Goal: Transaction & Acquisition: Win Big

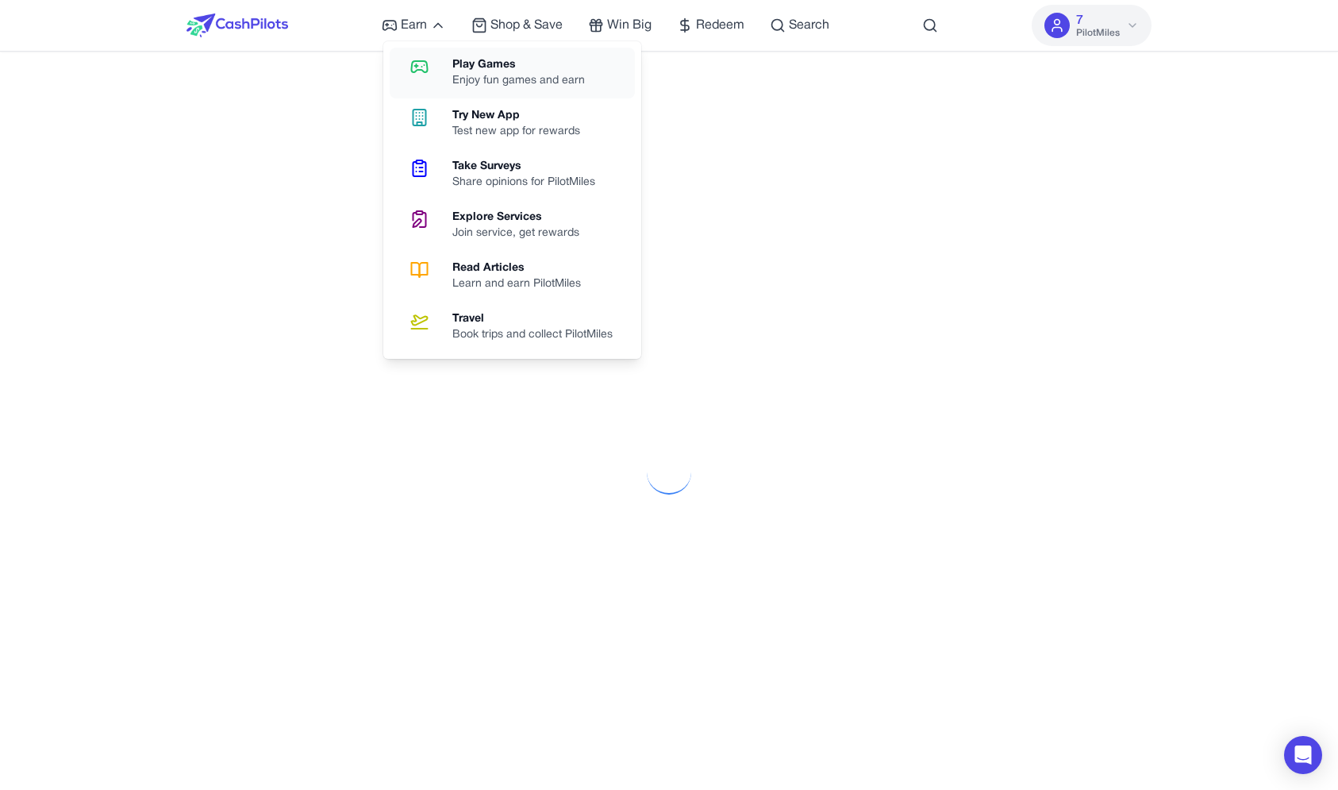
click at [440, 64] on link "Play Games Enjoy fun games and earn" at bounding box center [512, 73] width 245 height 51
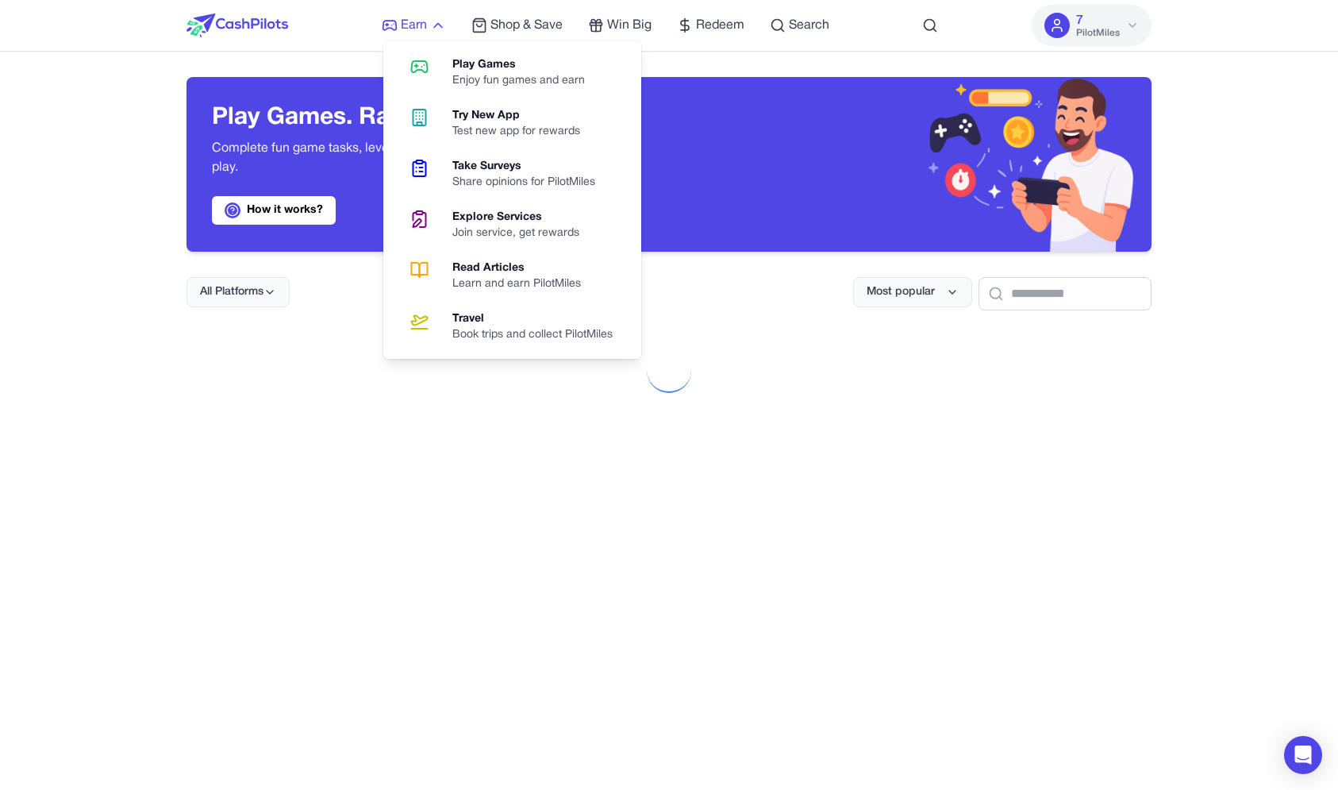
click at [410, 17] on span "Earn" at bounding box center [414, 25] width 26 height 19
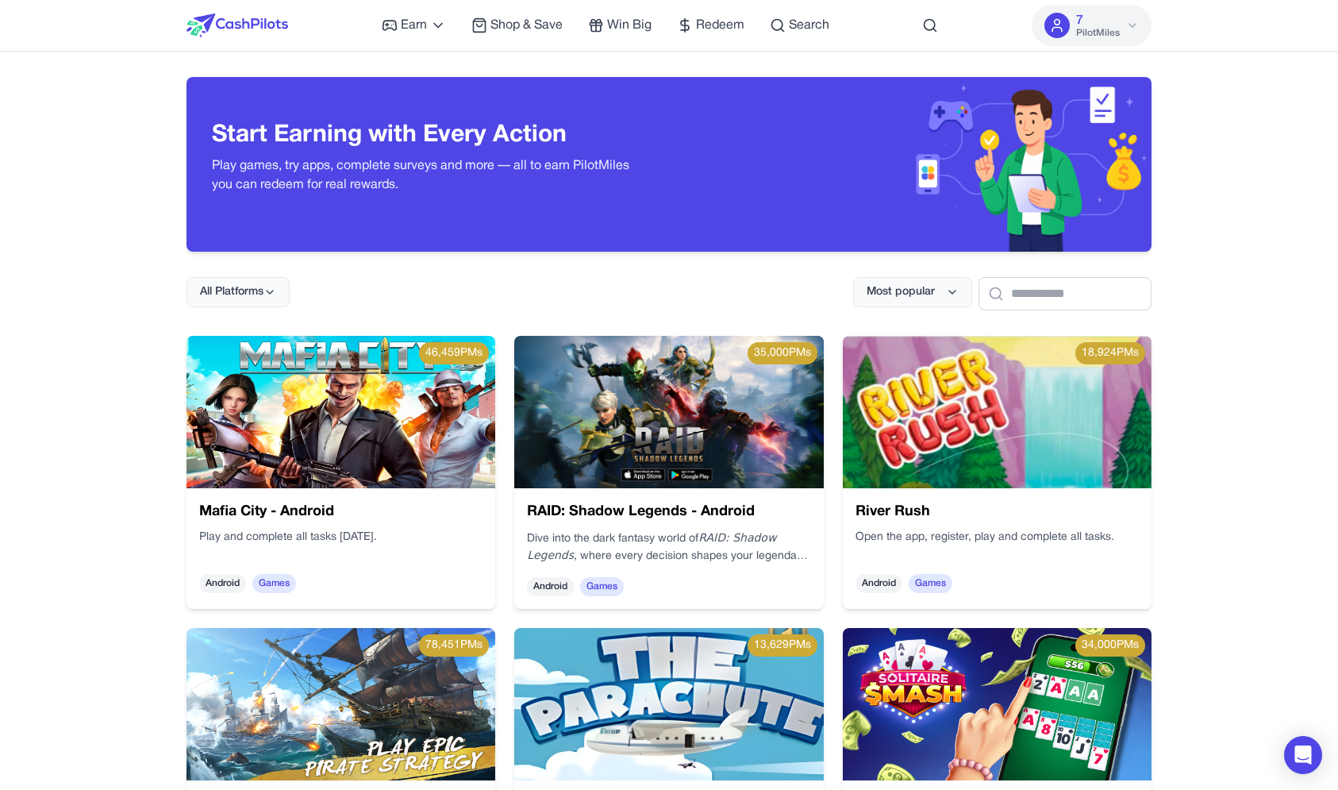
click at [256, 31] on img at bounding box center [238, 25] width 102 height 24
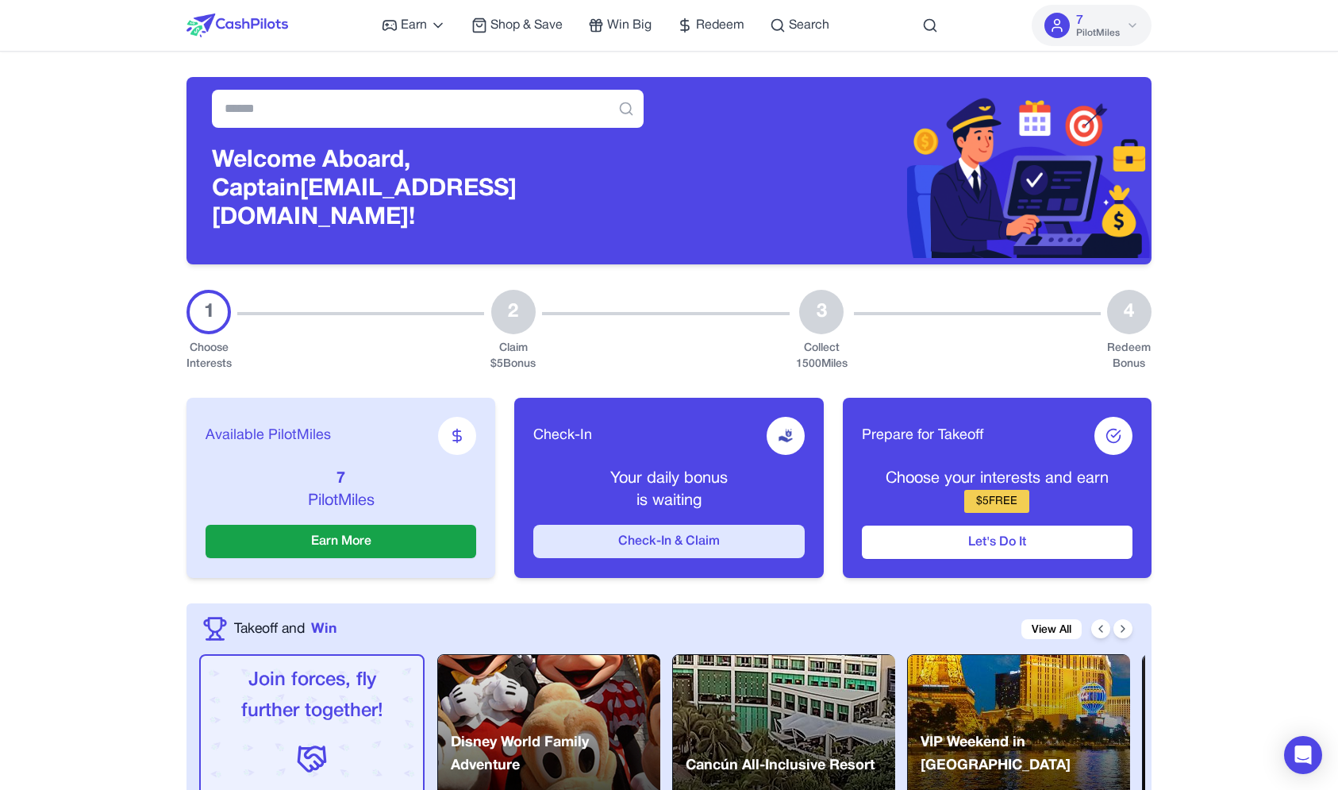
click at [639, 533] on button "Check-In & Claim" at bounding box center [668, 541] width 271 height 33
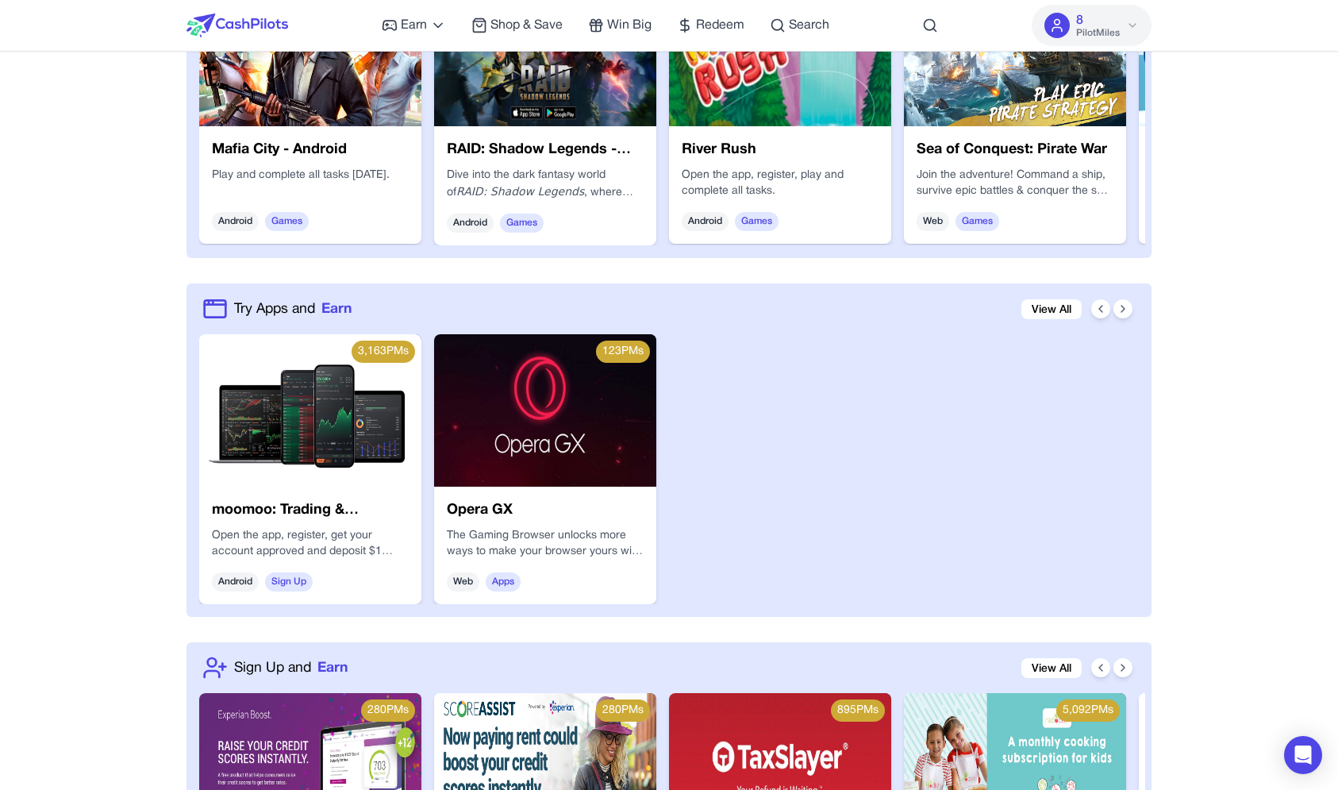
scroll to position [948, 0]
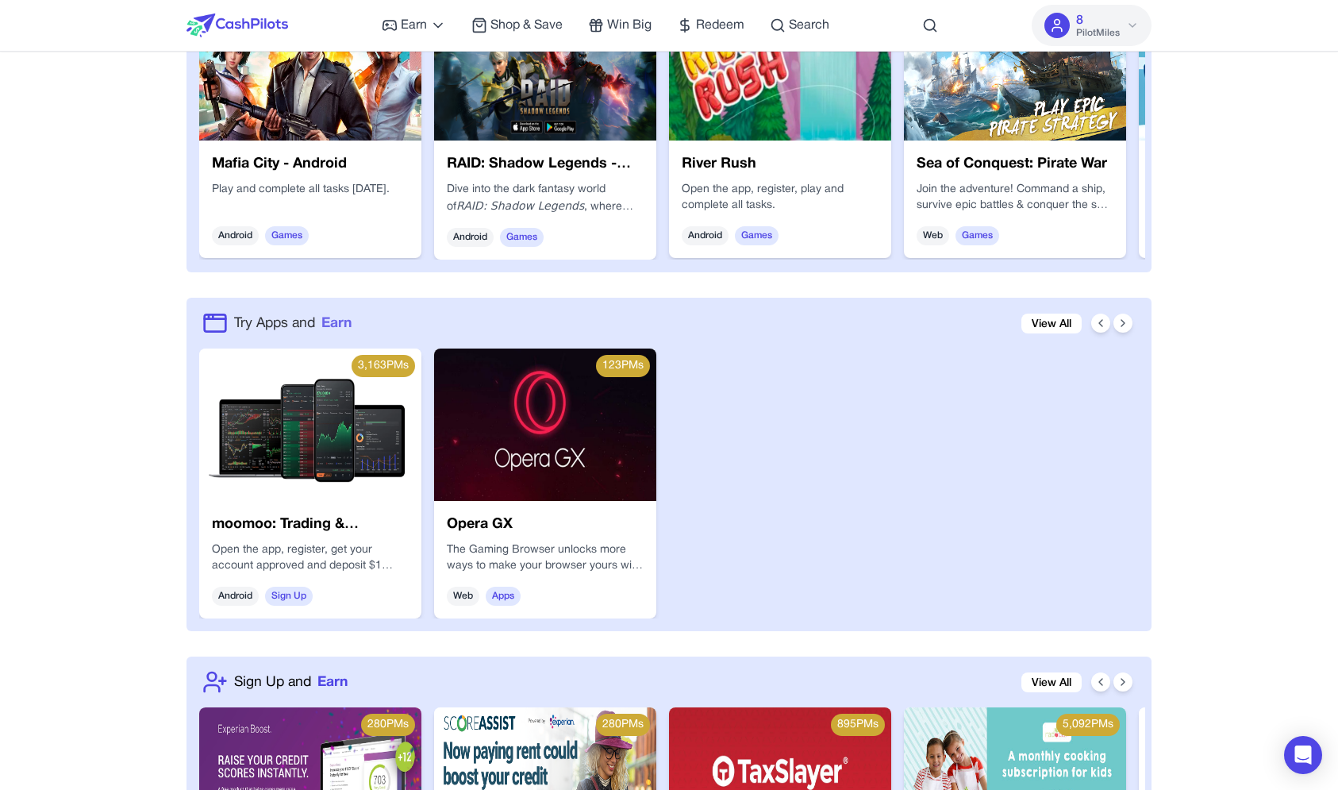
click at [323, 313] on link "Try Apps and Earn" at bounding box center [292, 323] width 117 height 21
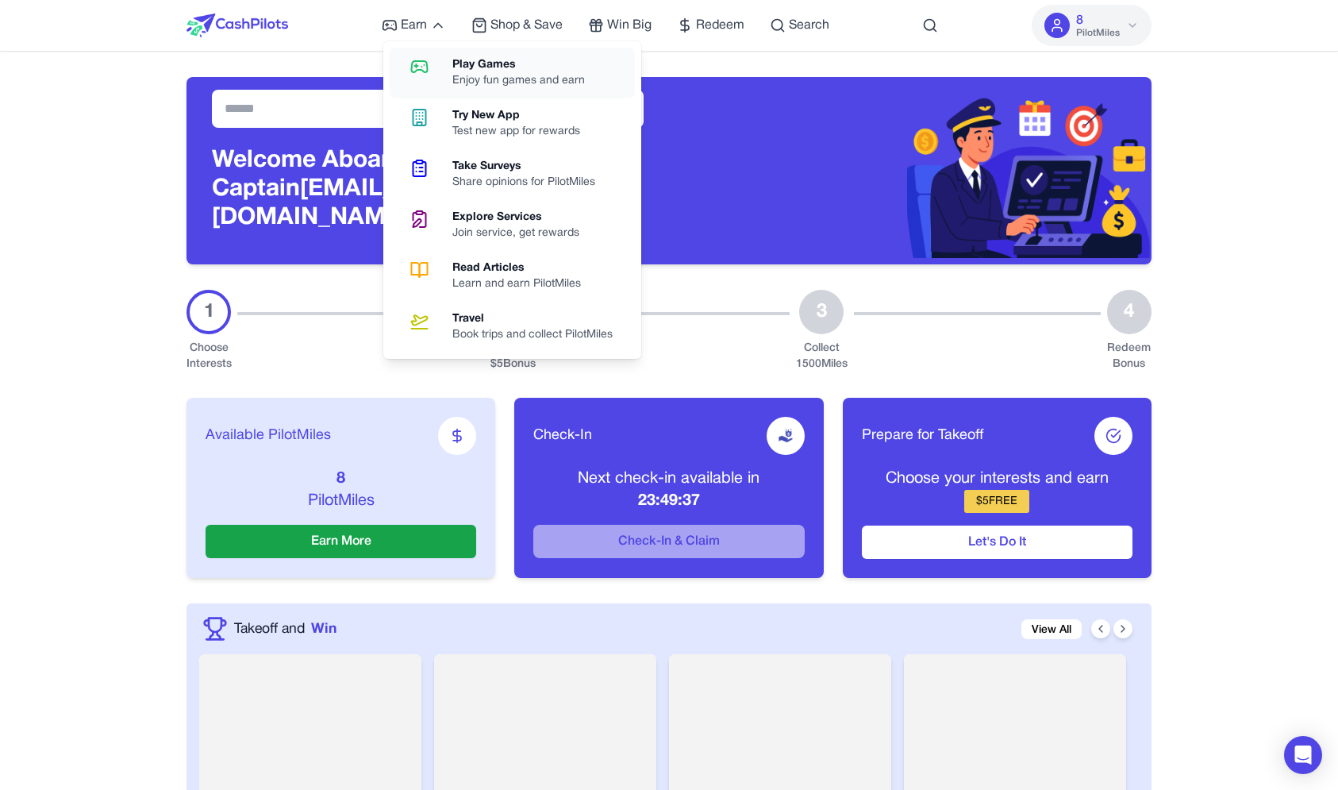
click at [435, 84] on link "Play Games Enjoy fun games and earn" at bounding box center [512, 73] width 245 height 51
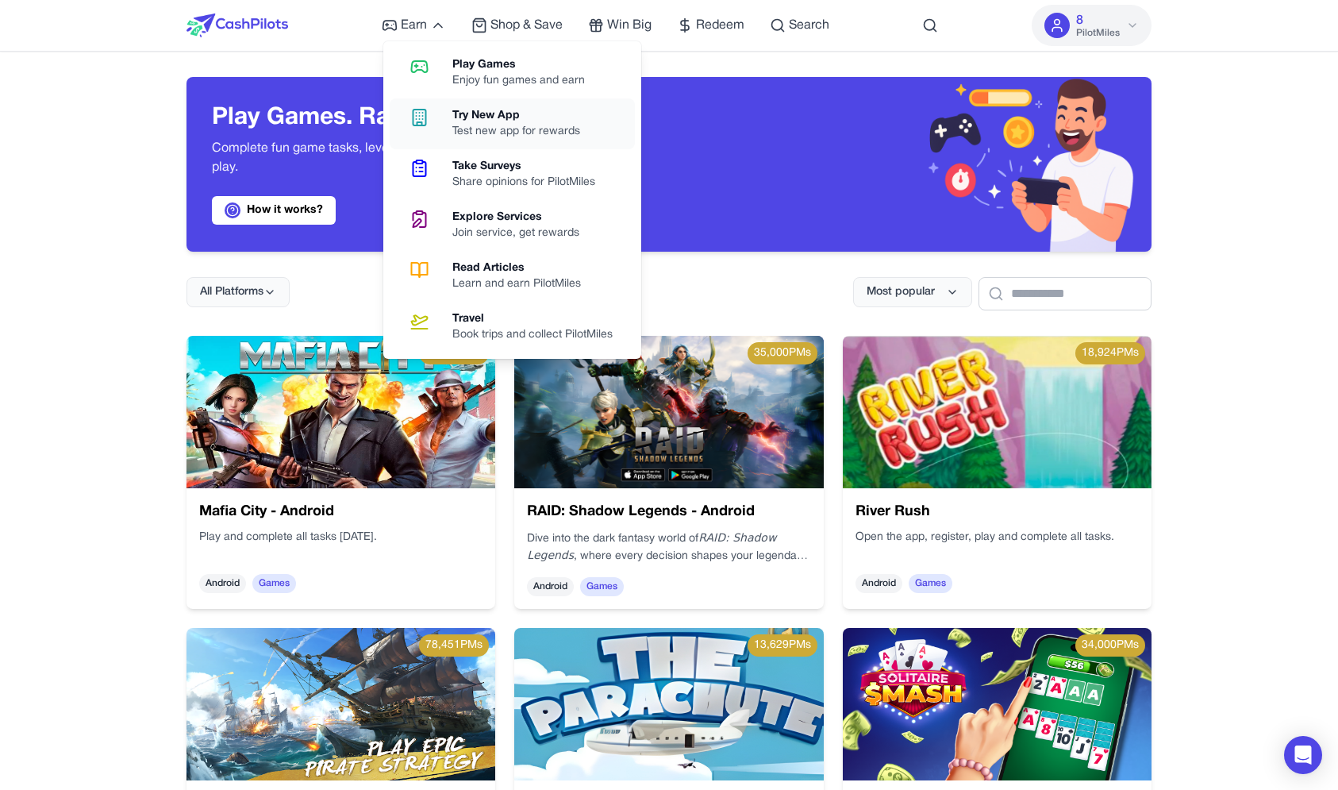
click at [425, 112] on icon at bounding box center [419, 117] width 40 height 19
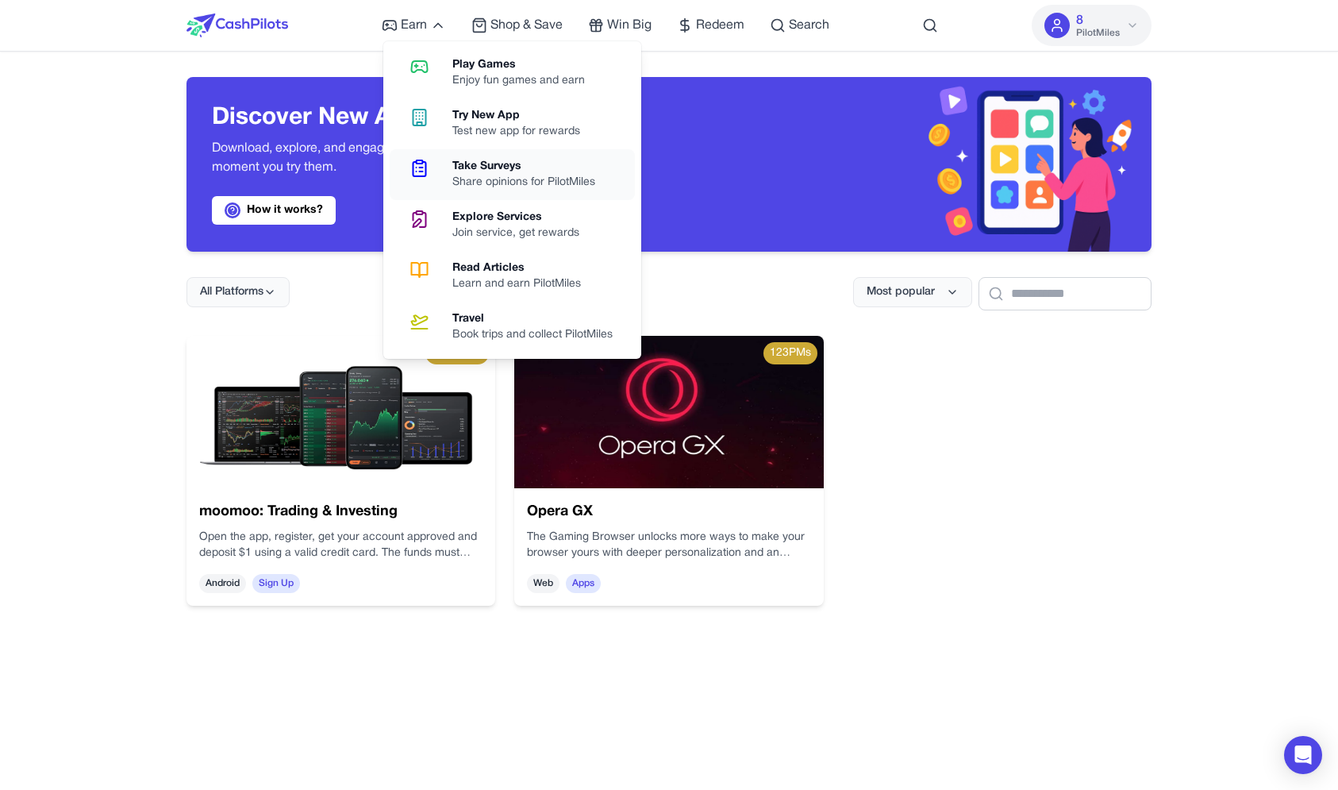
click at [449, 168] on link "Take Surveys Share opinions for PilotMiles" at bounding box center [512, 174] width 245 height 51
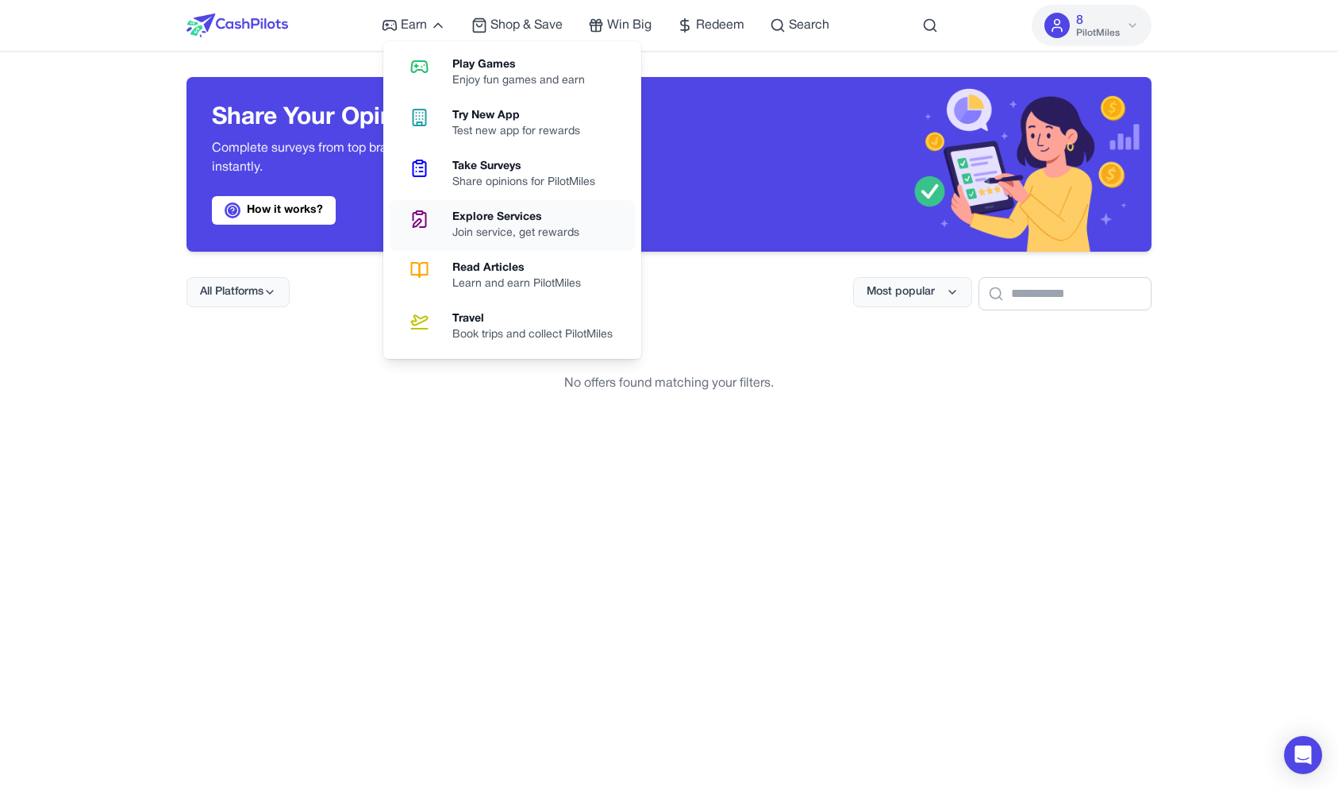
click at [434, 214] on icon at bounding box center [419, 219] width 40 height 19
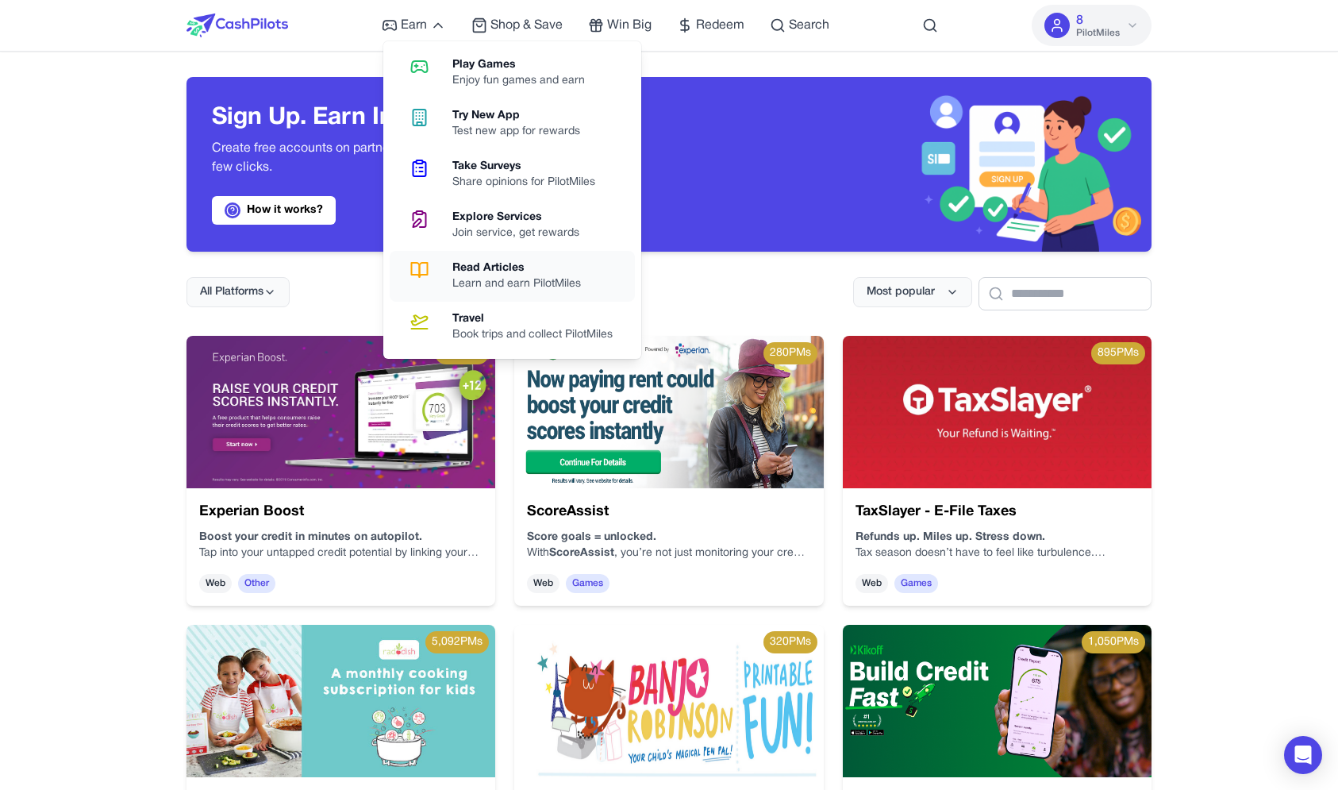
click at [439, 261] on icon at bounding box center [419, 269] width 40 height 19
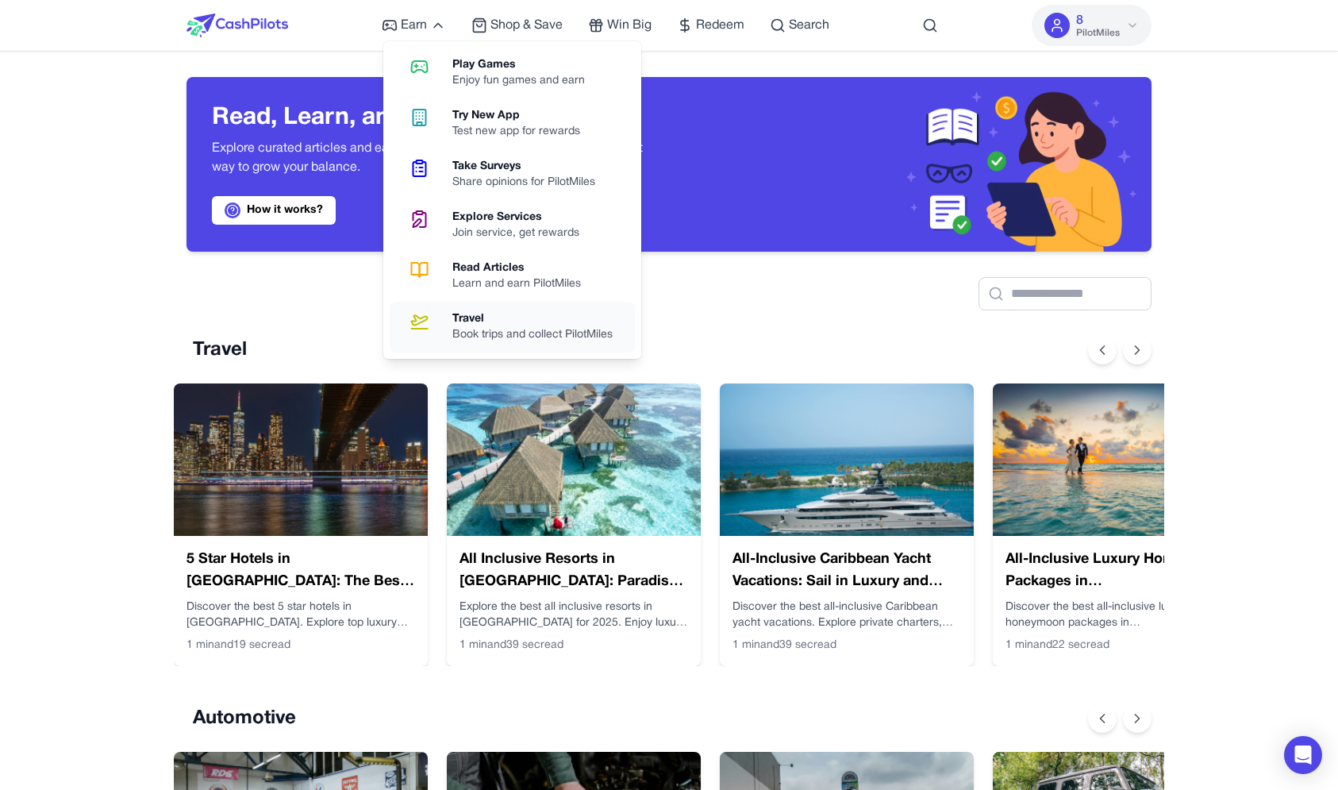
click at [444, 320] on link "Travel Book trips and collect PilotMiles" at bounding box center [512, 327] width 245 height 51
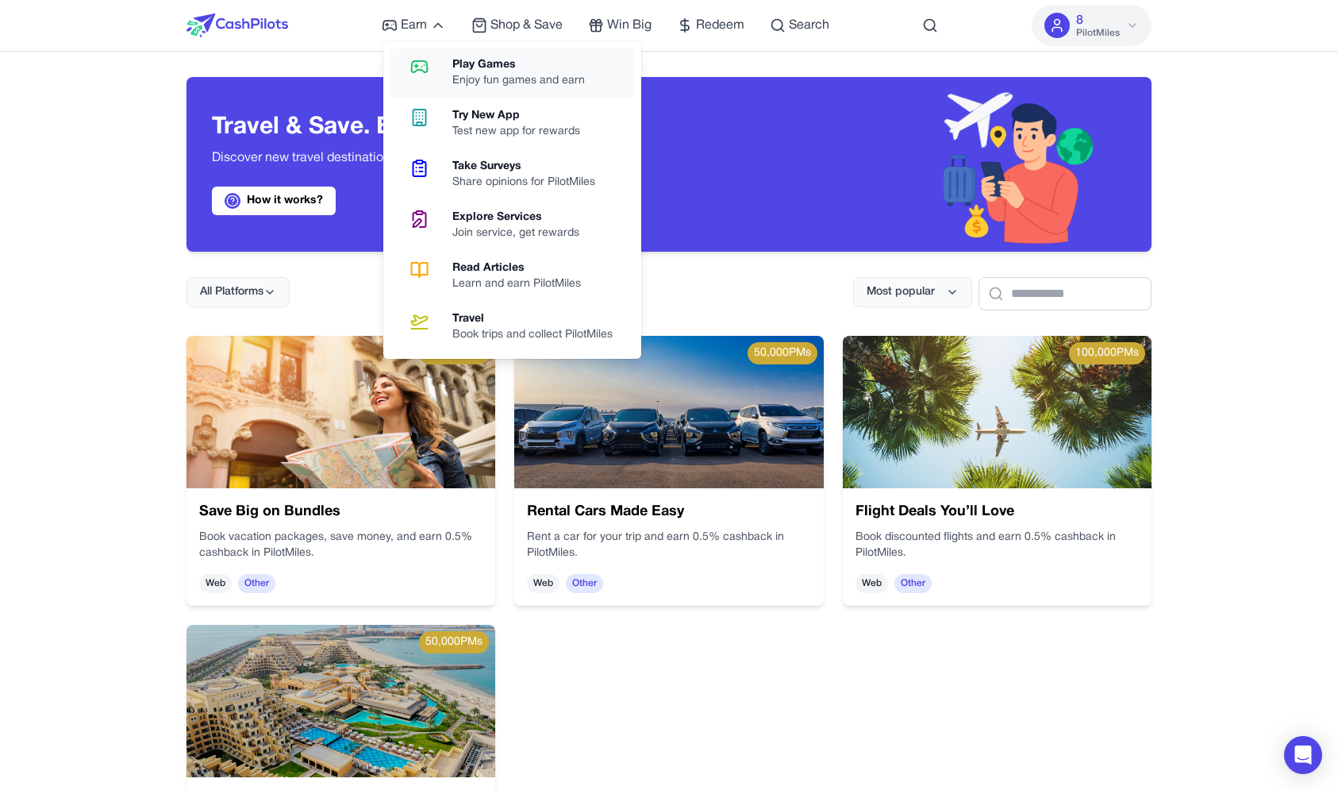
click at [448, 63] on link "Play Games Enjoy fun games and earn" at bounding box center [512, 73] width 245 height 51
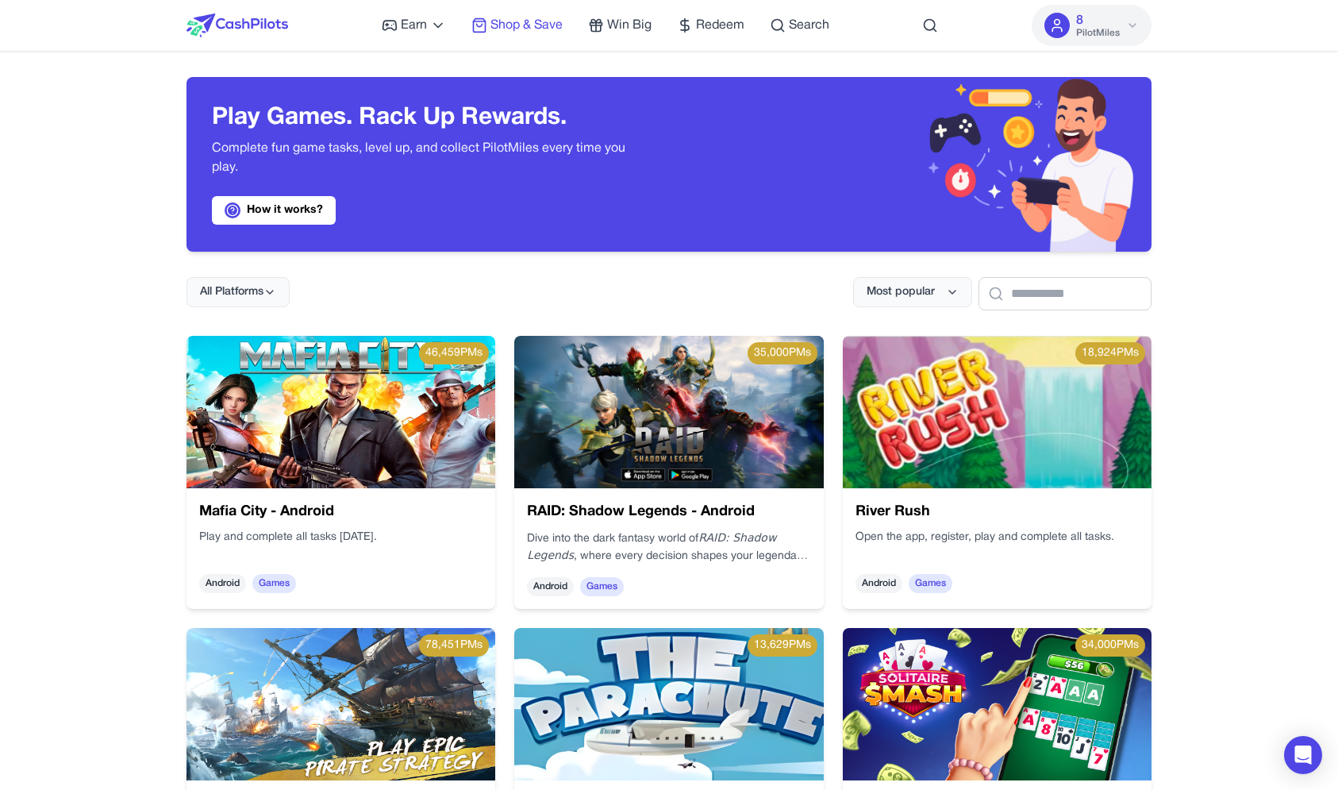
click at [537, 17] on span "Shop & Save" at bounding box center [526, 25] width 72 height 19
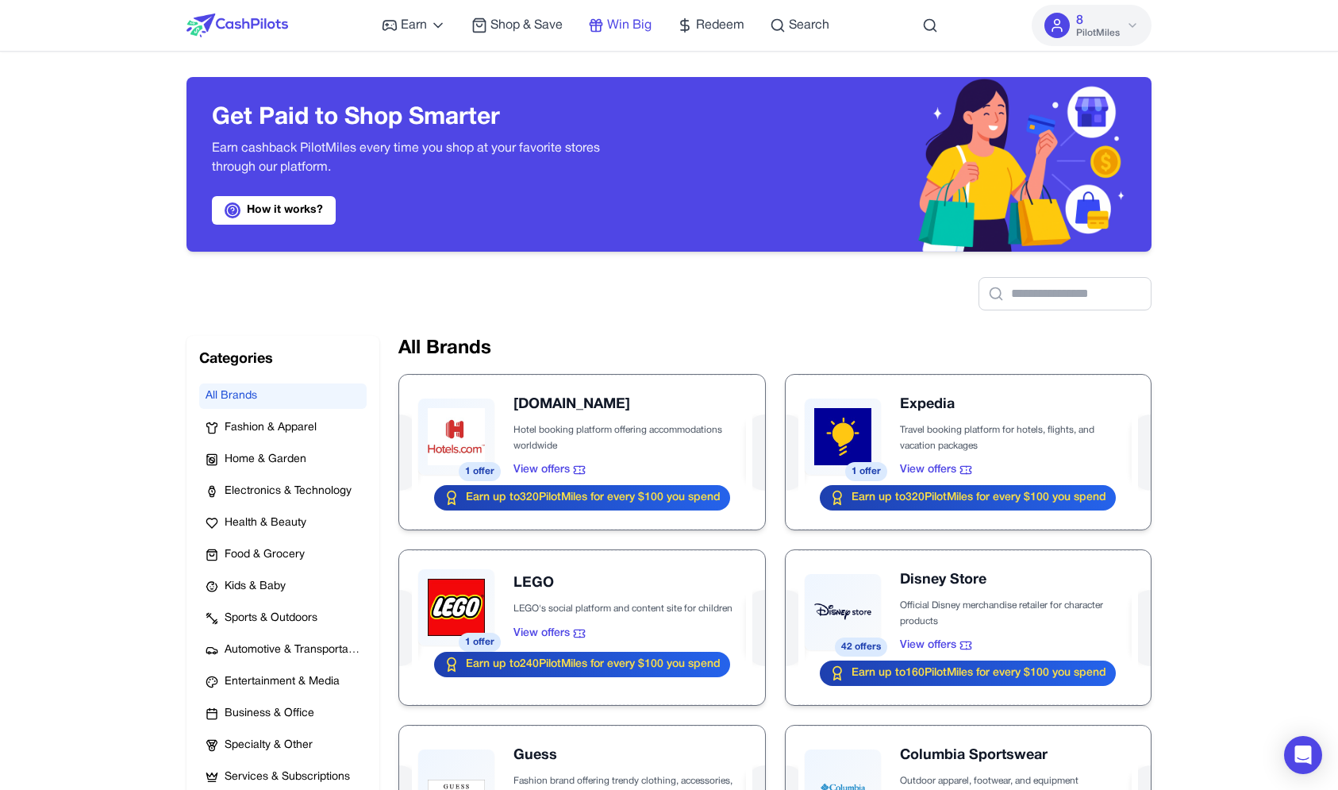
click at [613, 29] on span "Win Big" at bounding box center [629, 25] width 44 height 19
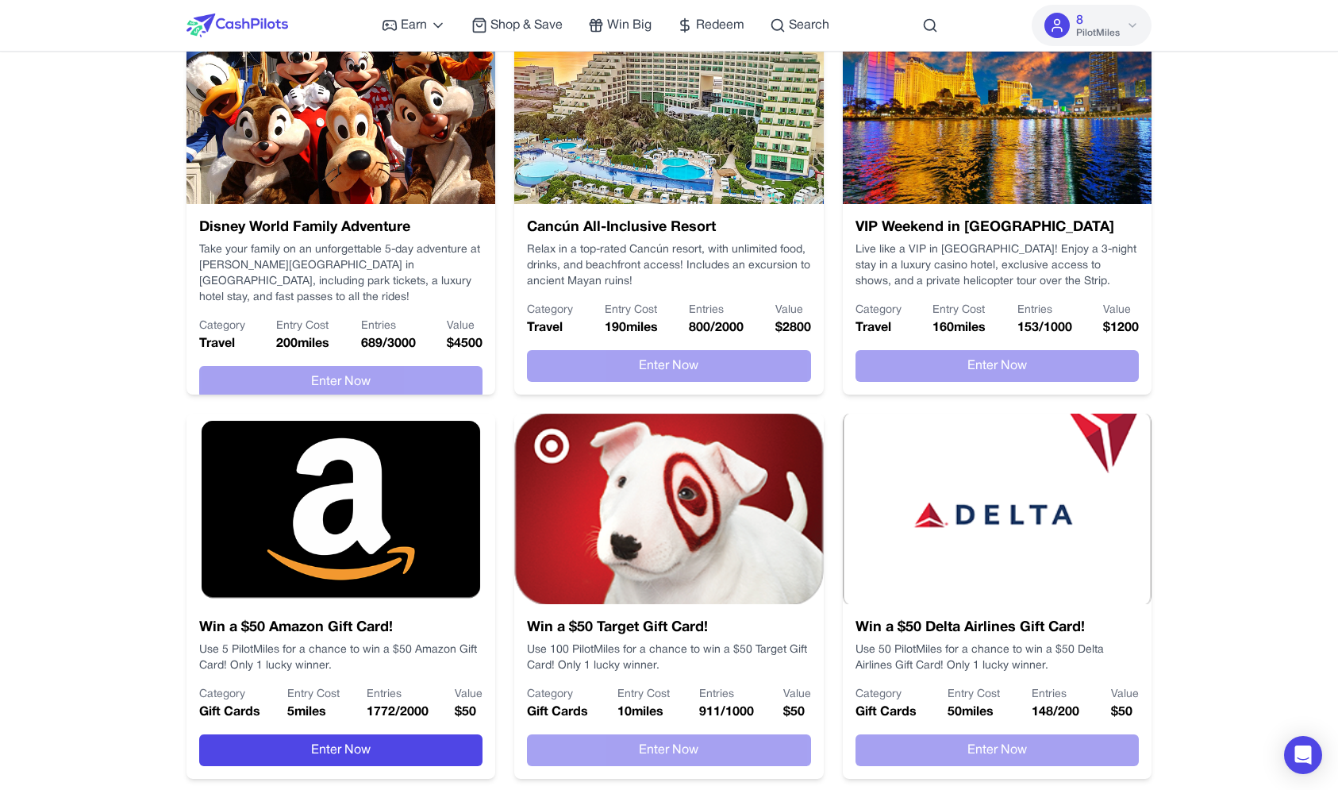
scroll to position [547, 0]
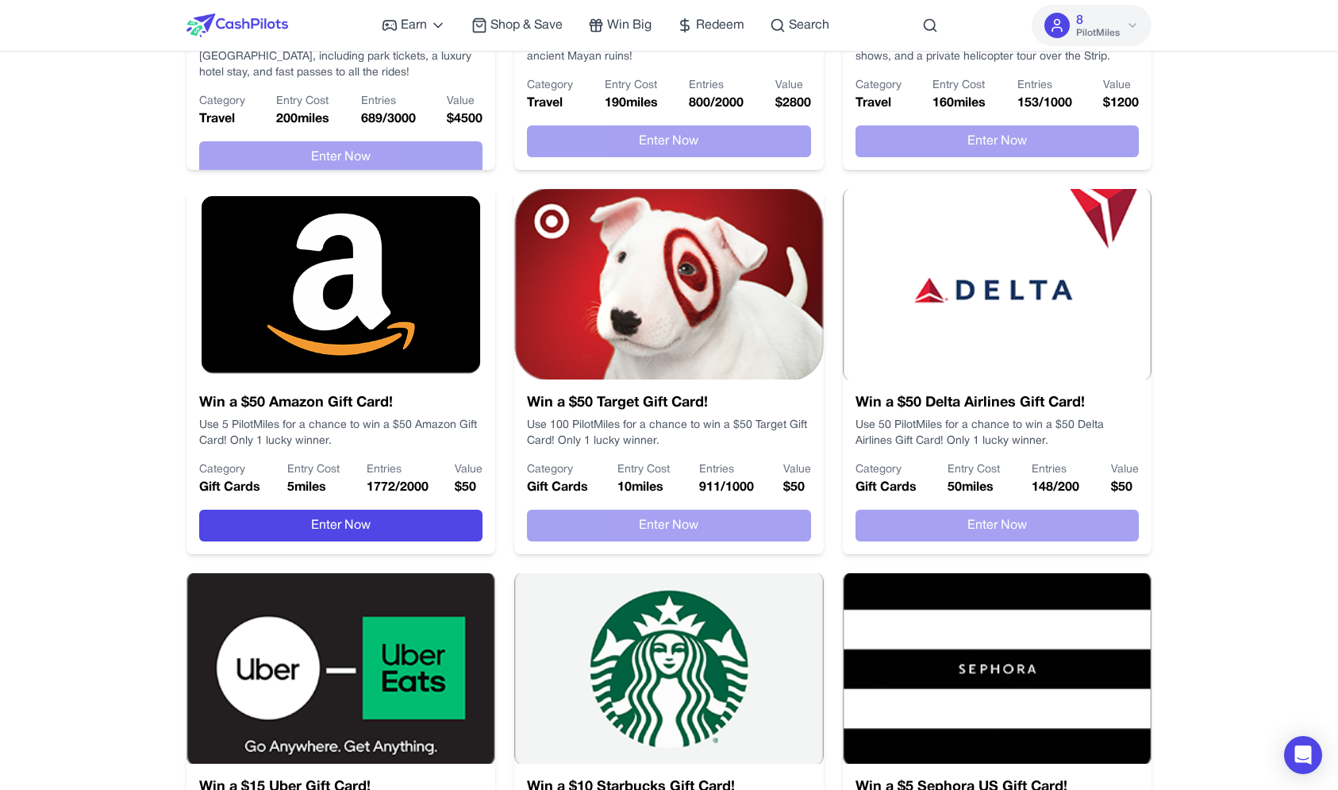
click at [407, 554] on div "Disney World Family Adventure Take your family on an unforgettable 5-day advent…" at bounding box center [669, 363] width 965 height 1149
click at [407, 544] on div "Win a $50 Amazon Gift Card! Use 5 PilotMiles for a chance to win a $50 Amazon G…" at bounding box center [341, 466] width 309 height 175
click at [402, 522] on button "Enter Now" at bounding box center [340, 526] width 283 height 32
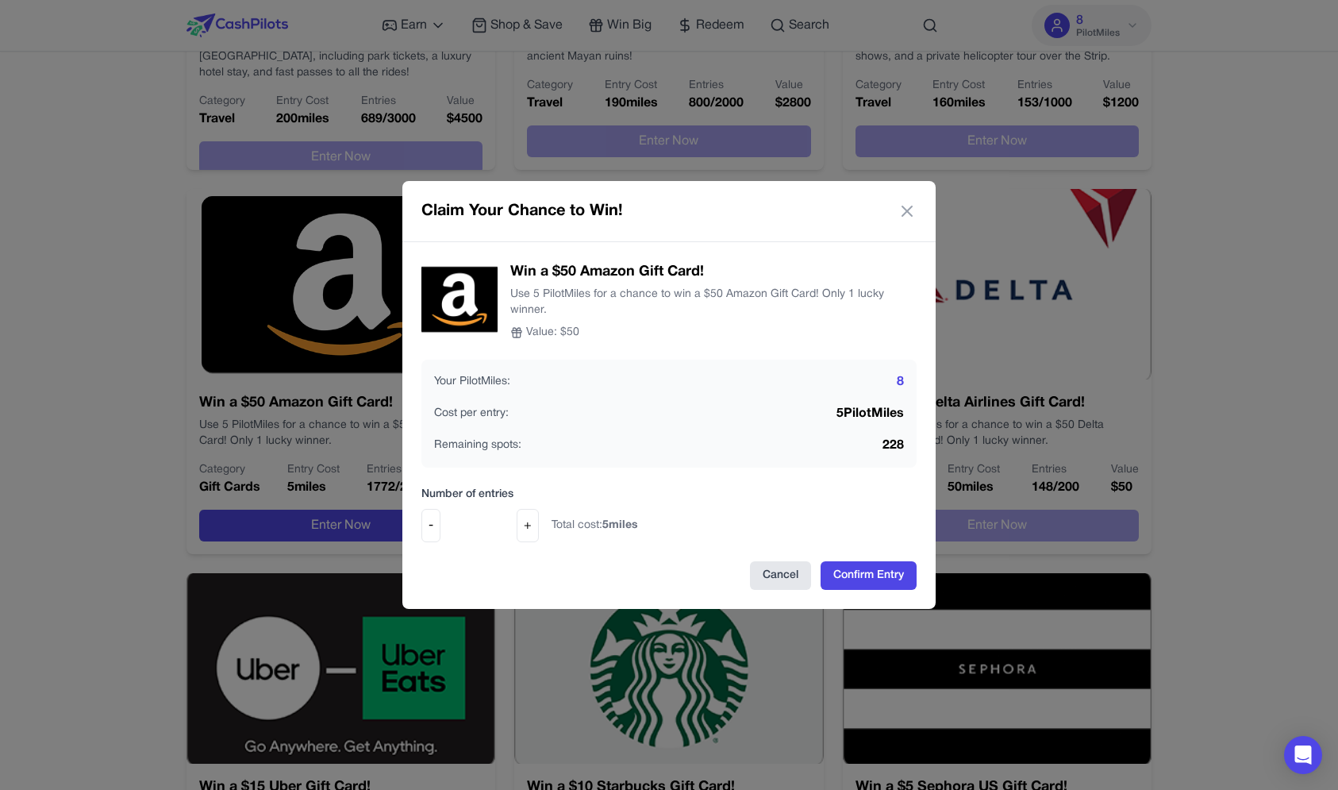
click at [765, 566] on button "Cancel" at bounding box center [780, 575] width 61 height 29
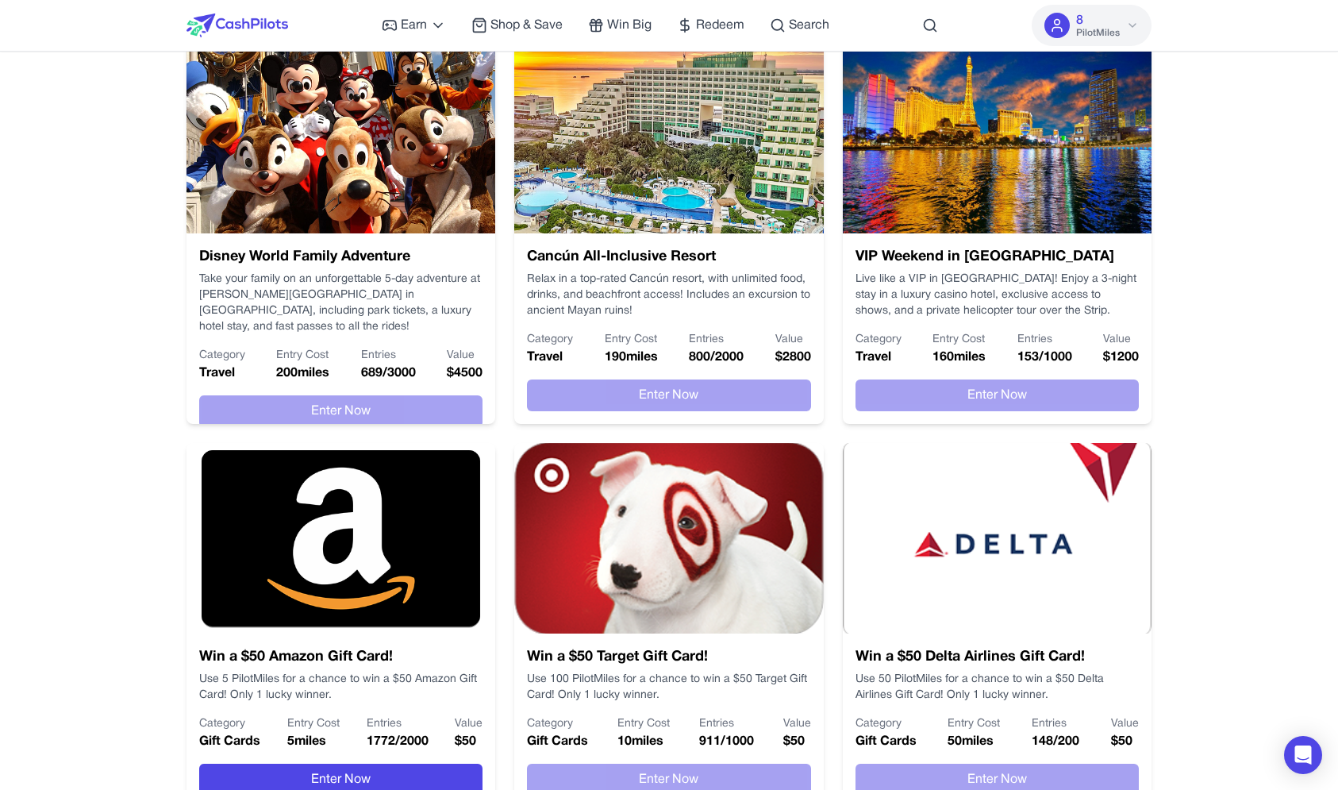
scroll to position [0, 0]
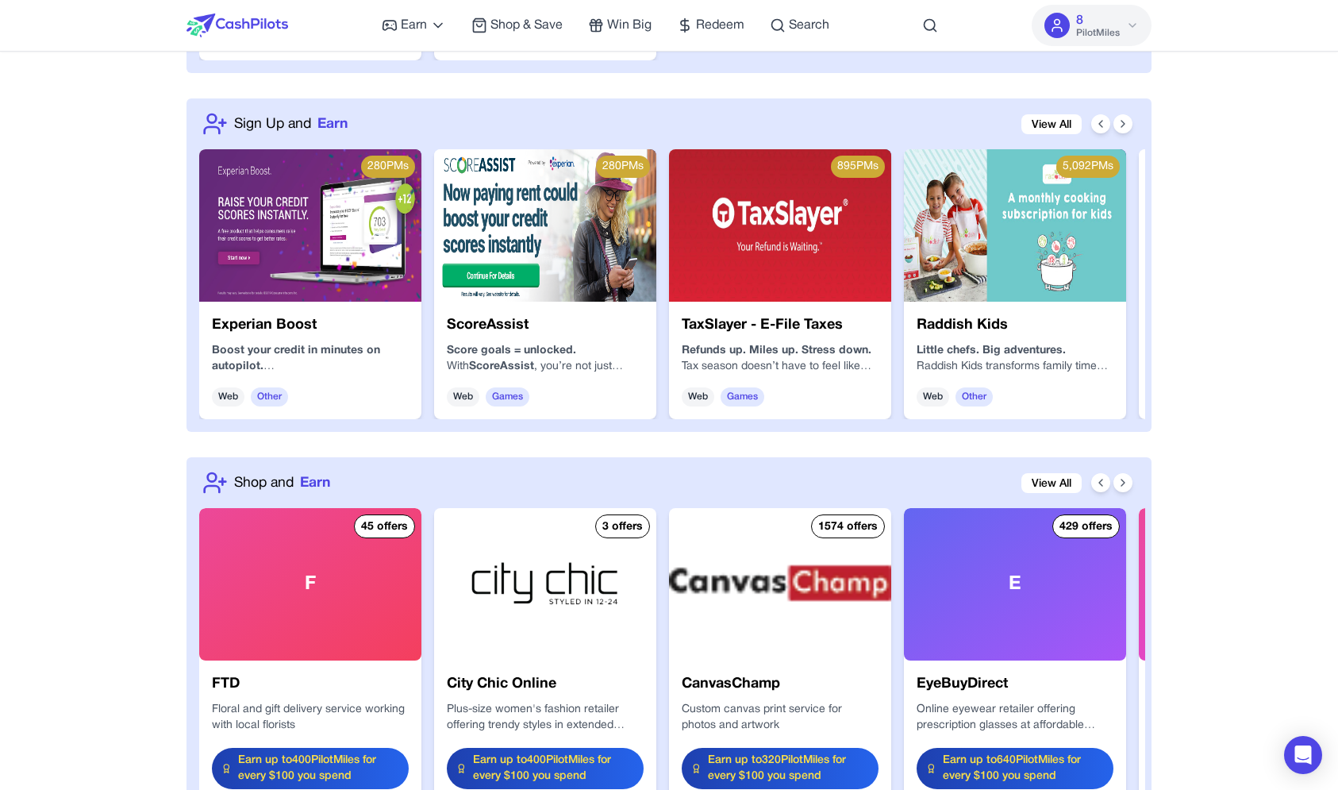
scroll to position [1523, 0]
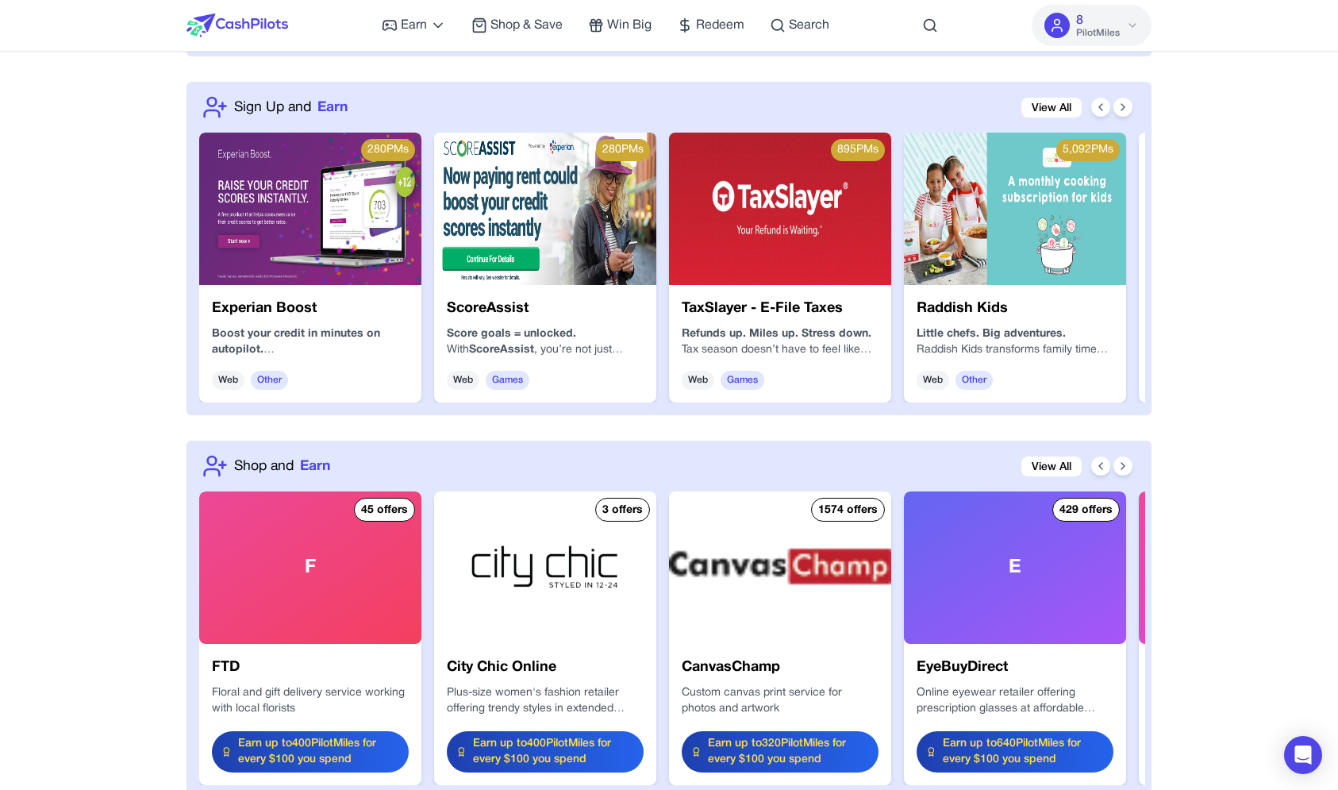
click at [514, 188] on img at bounding box center [545, 209] width 222 height 152
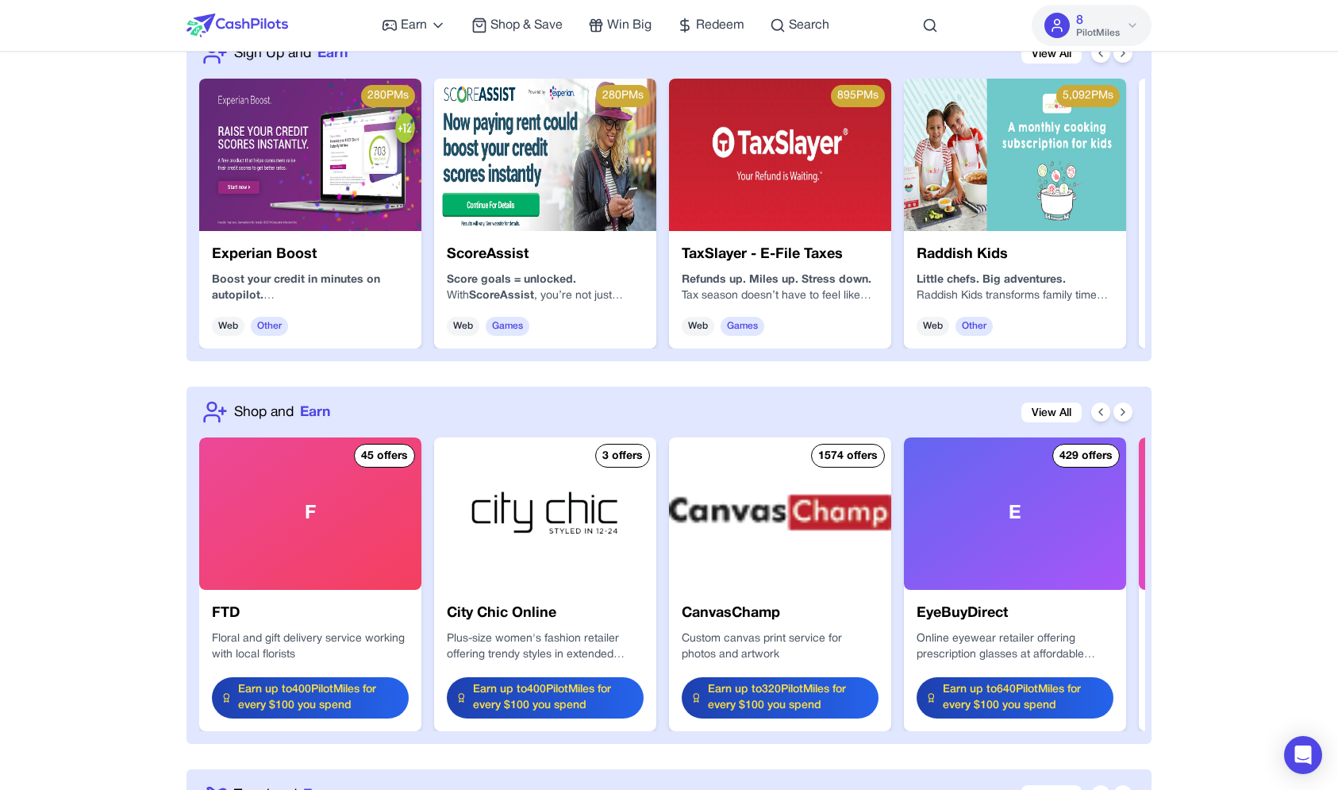
scroll to position [1690, 0]
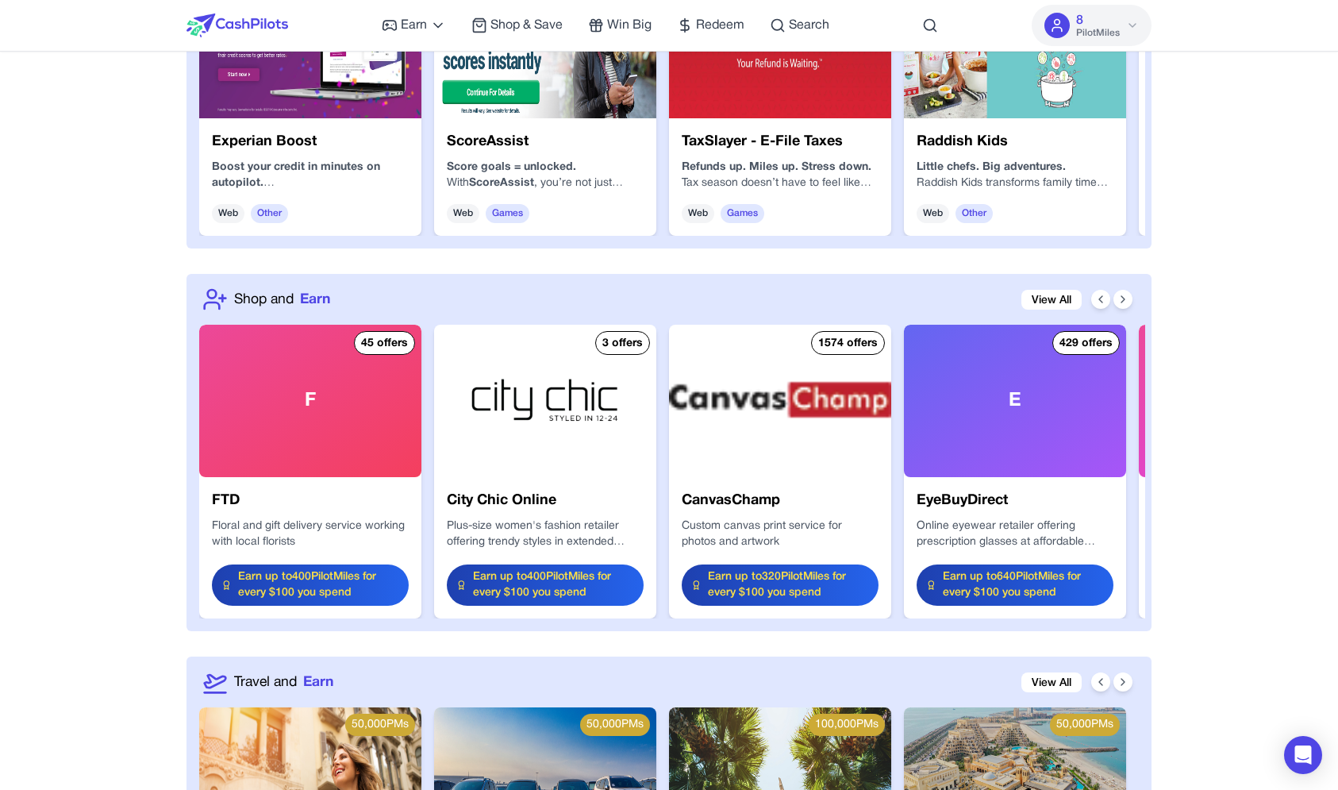
click at [313, 410] on div "F" at bounding box center [310, 401] width 222 height 152
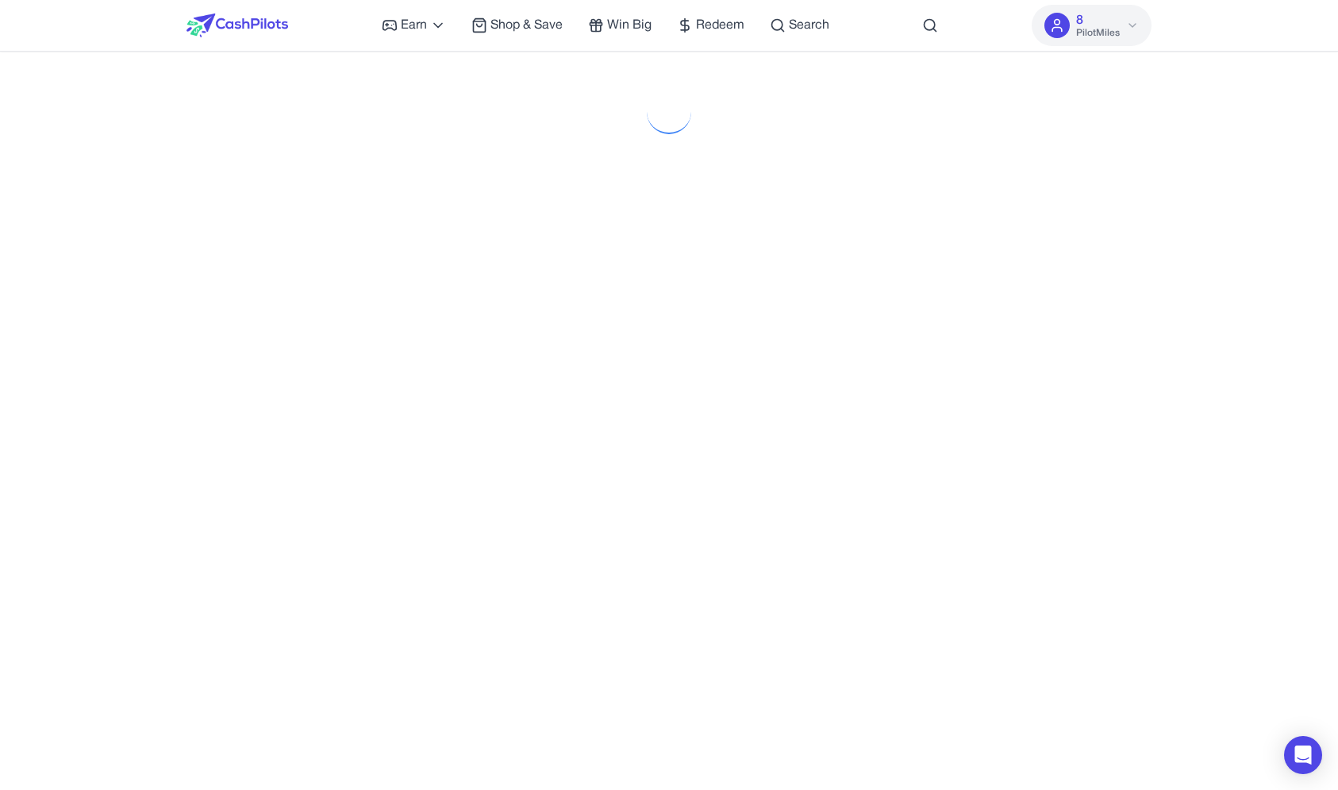
click at [341, 40] on div "Earn Play Games Enjoy fun games and earn Try New App Test new app for rewards T…" at bounding box center [669, 25] width 965 height 51
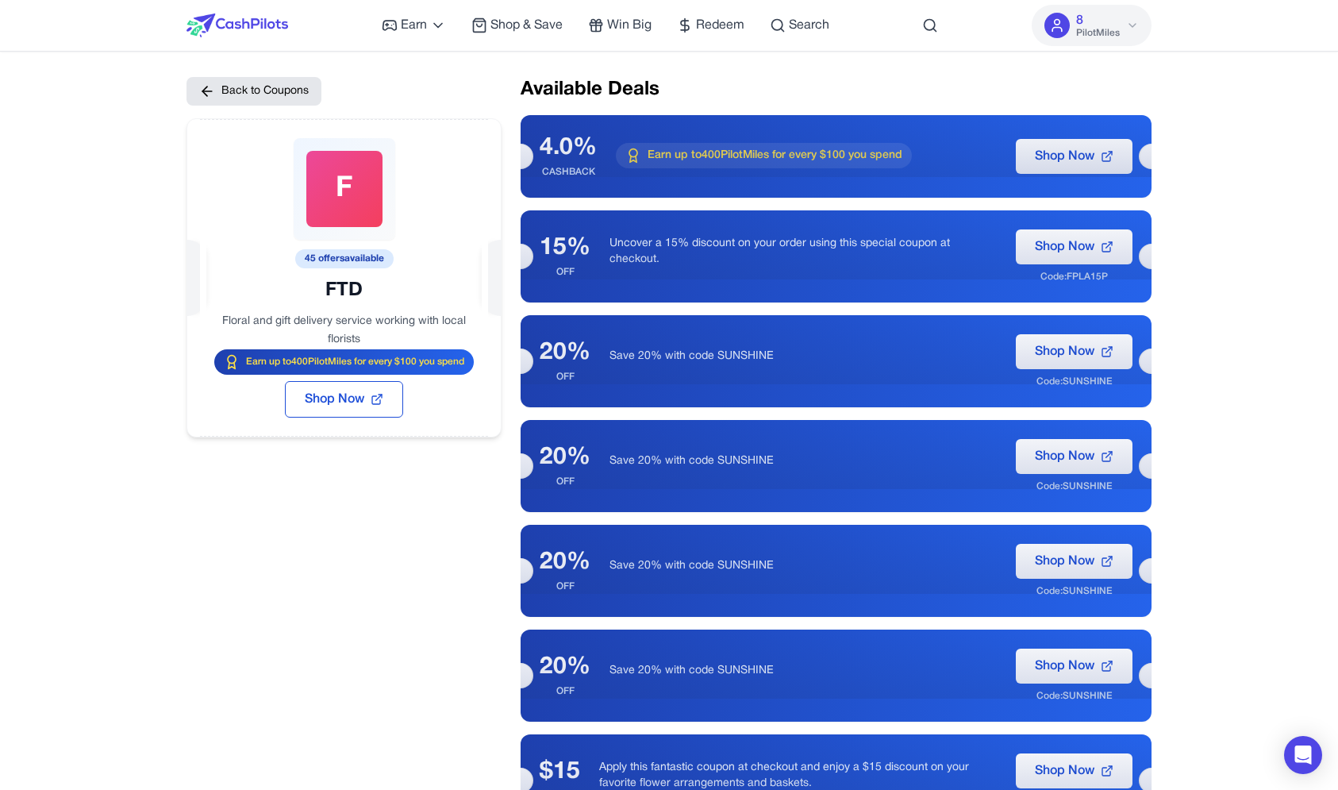
click at [262, 16] on img at bounding box center [238, 25] width 102 height 24
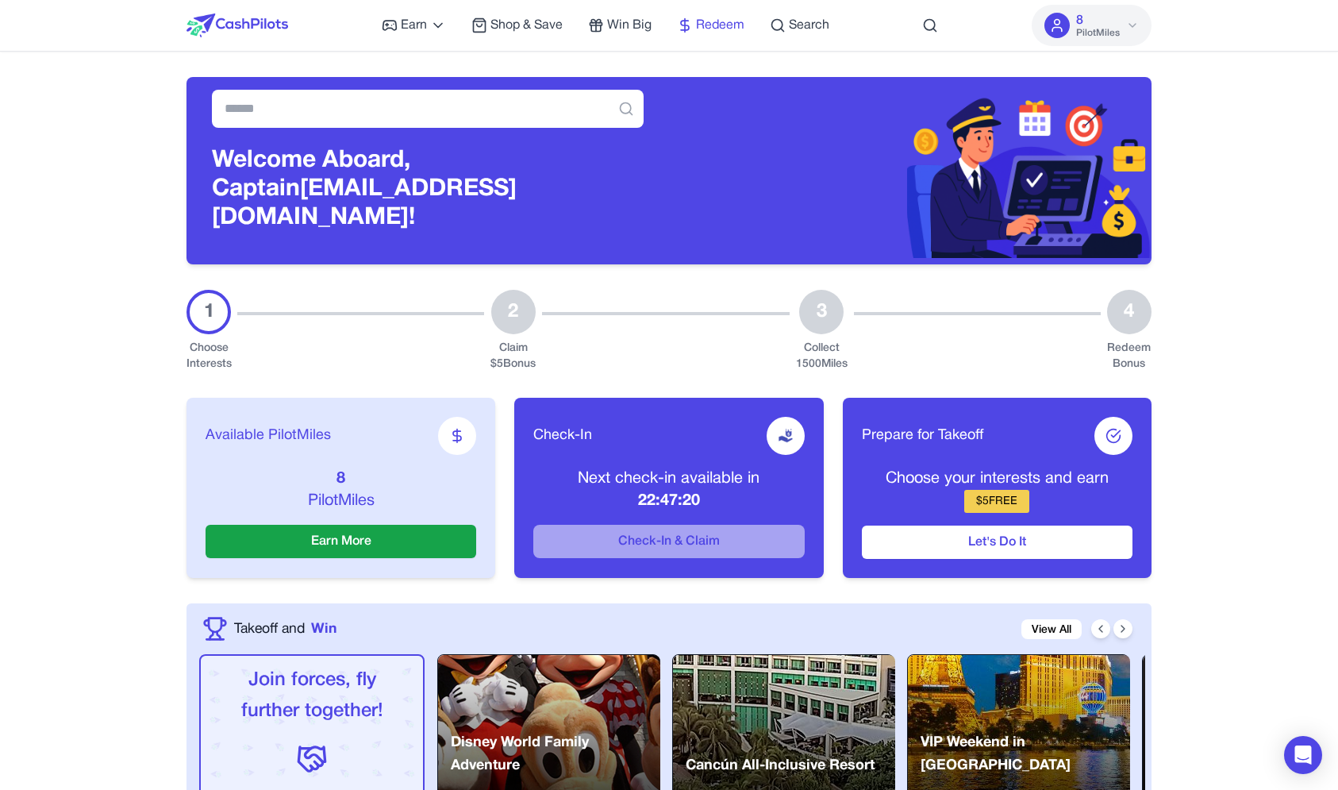
click at [739, 20] on span "Redeem" at bounding box center [720, 25] width 48 height 19
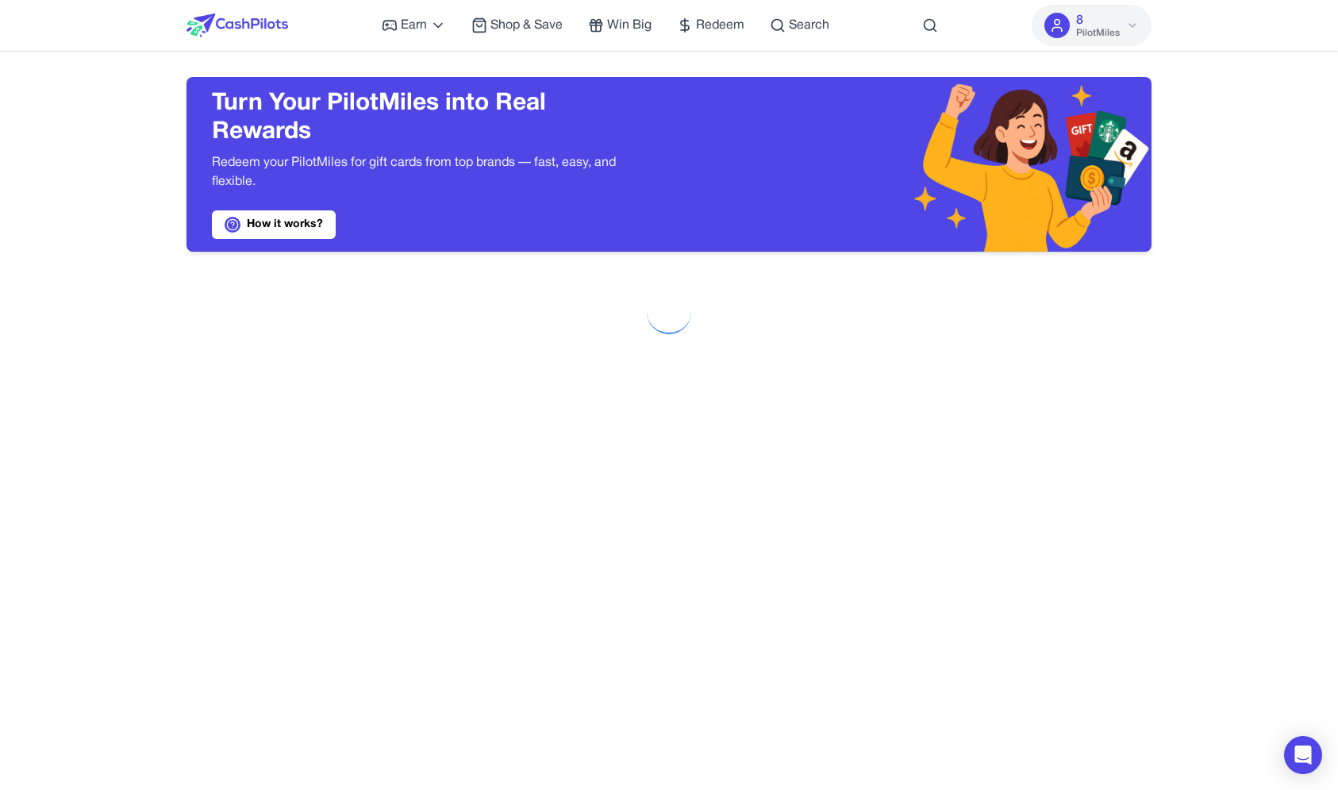
drag, startPoint x: 242, startPoint y: 100, endPoint x: 241, endPoint y: 117, distance: 16.7
click at [241, 117] on h3 "Turn Your PilotMiles into Real Rewards" at bounding box center [428, 118] width 432 height 57
drag, startPoint x: 241, startPoint y: 117, endPoint x: 241, endPoint y: 136, distance: 19.0
click at [241, 136] on h3 "Turn Your PilotMiles into Real Rewards" at bounding box center [428, 118] width 432 height 57
drag, startPoint x: 277, startPoint y: 132, endPoint x: 277, endPoint y: 116, distance: 15.9
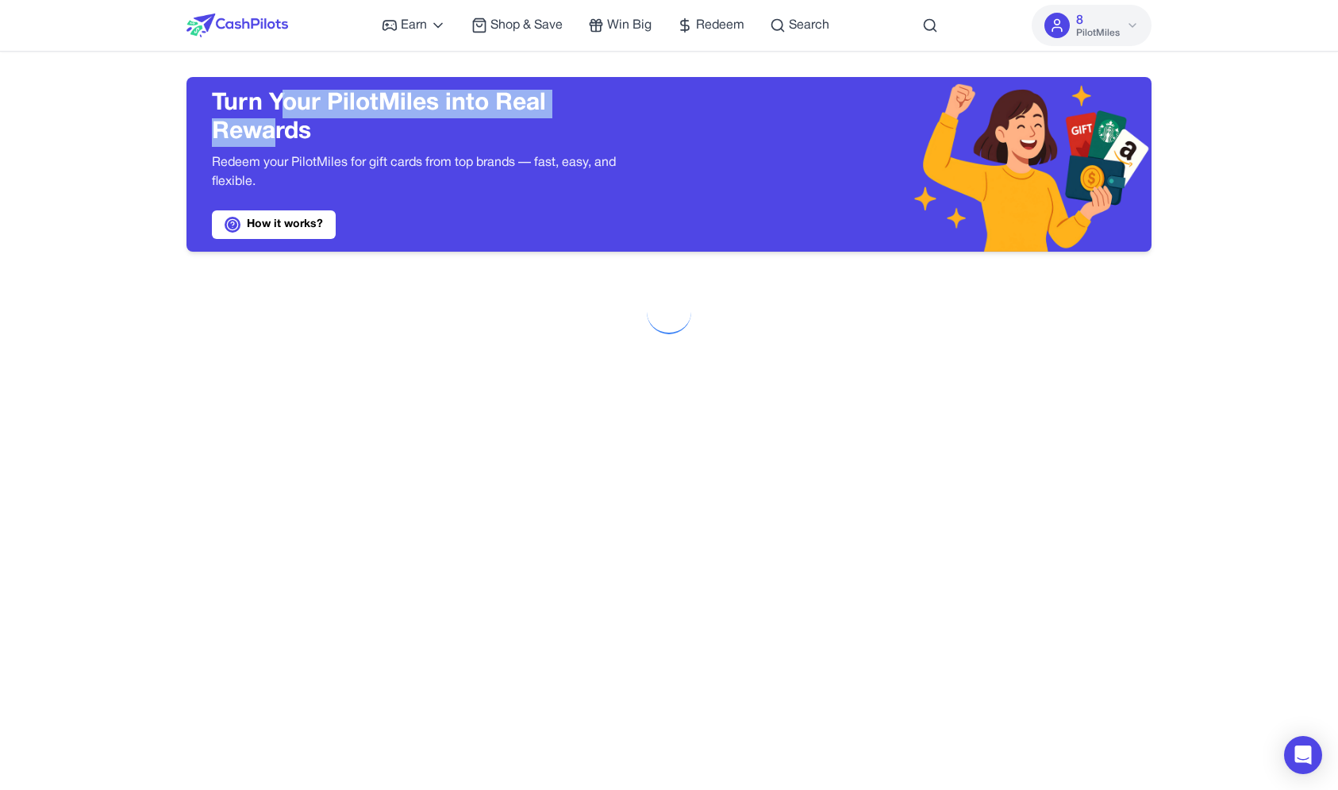
click at [277, 116] on h3 "Turn Your PilotMiles into Real Rewards" at bounding box center [428, 118] width 432 height 57
drag, startPoint x: 267, startPoint y: 102, endPoint x: 267, endPoint y: 135, distance: 32.5
click at [267, 135] on h3 "Turn Your PilotMiles into Real Rewards" at bounding box center [428, 118] width 432 height 57
drag, startPoint x: 290, startPoint y: 131, endPoint x: 290, endPoint y: 98, distance: 33.3
click at [290, 98] on h3 "Turn Your PilotMiles into Real Rewards" at bounding box center [428, 118] width 432 height 57
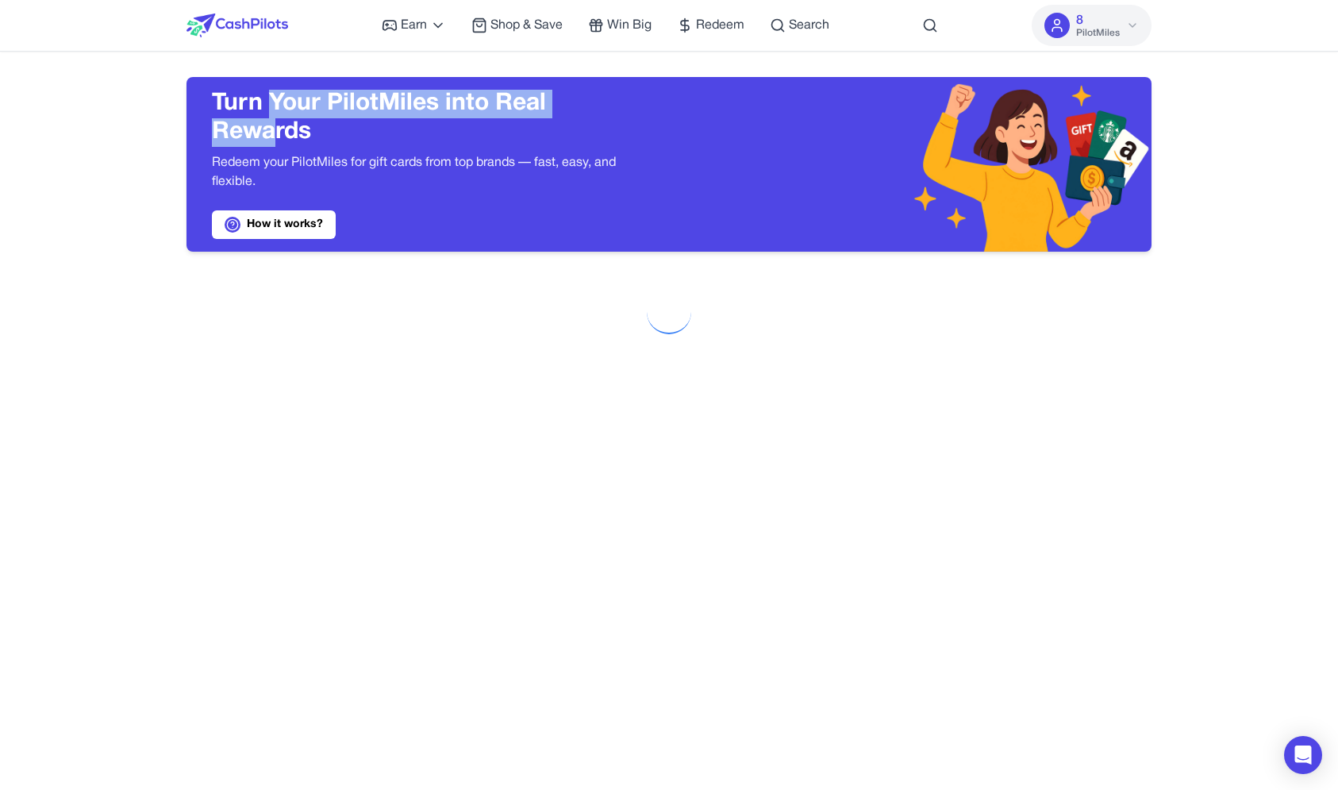
drag, startPoint x: 271, startPoint y: 104, endPoint x: 270, endPoint y: 123, distance: 19.1
click at [270, 124] on h3 "Turn Your PilotMiles into Real Rewards" at bounding box center [428, 118] width 432 height 57
click at [286, 118] on h3 "Turn Your PilotMiles into Real Rewards" at bounding box center [428, 118] width 432 height 57
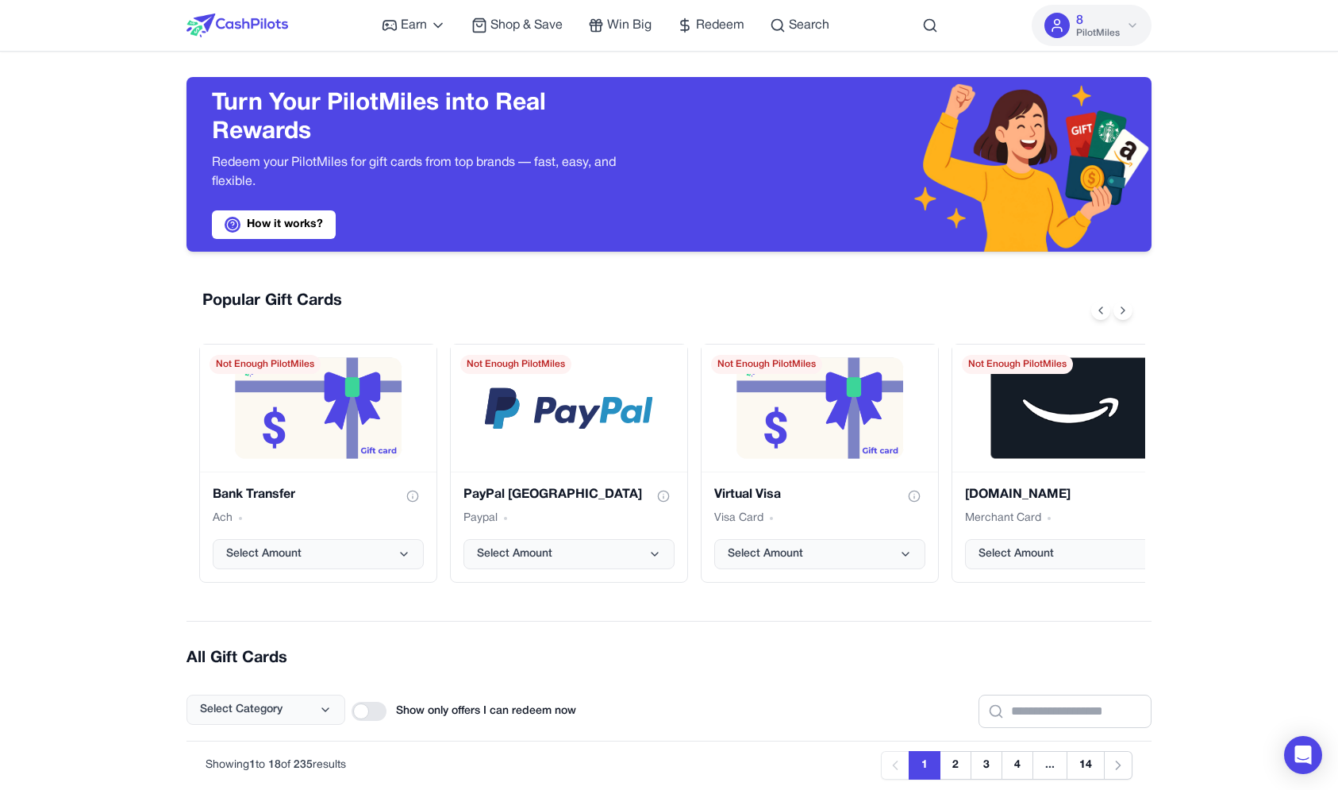
click at [1105, 7] on button "8 PilotMiles" at bounding box center [1092, 25] width 120 height 41
click at [899, 41] on div "Earn Play Games Enjoy fun games and earn Try New App Test new app for rewards T…" at bounding box center [669, 25] width 965 height 51
click at [921, 25] on div "Earn Play Games Enjoy fun games and earn Try New App Test new app for rewards T…" at bounding box center [669, 25] width 965 height 51
click at [925, 25] on circle at bounding box center [930, 25] width 10 height 10
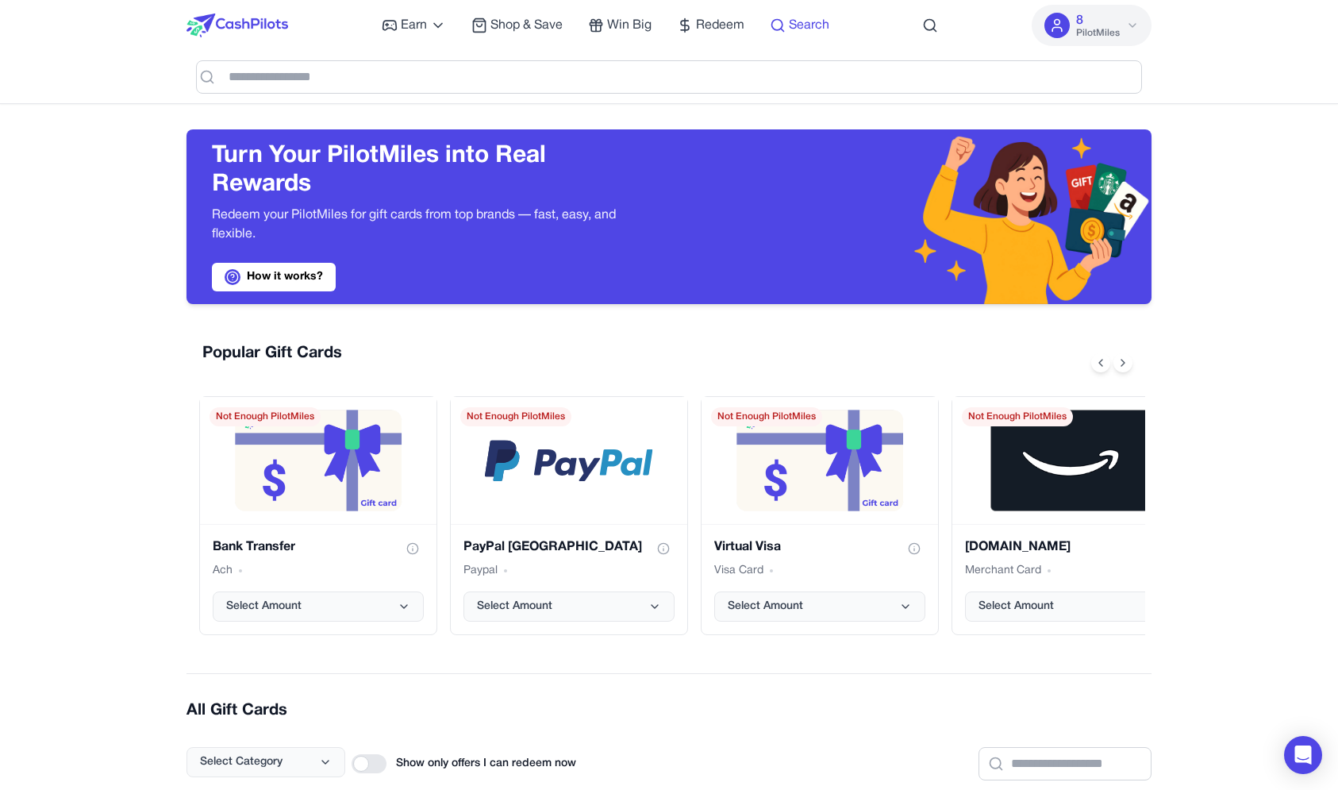
click at [817, 23] on span "Search" at bounding box center [809, 25] width 40 height 19
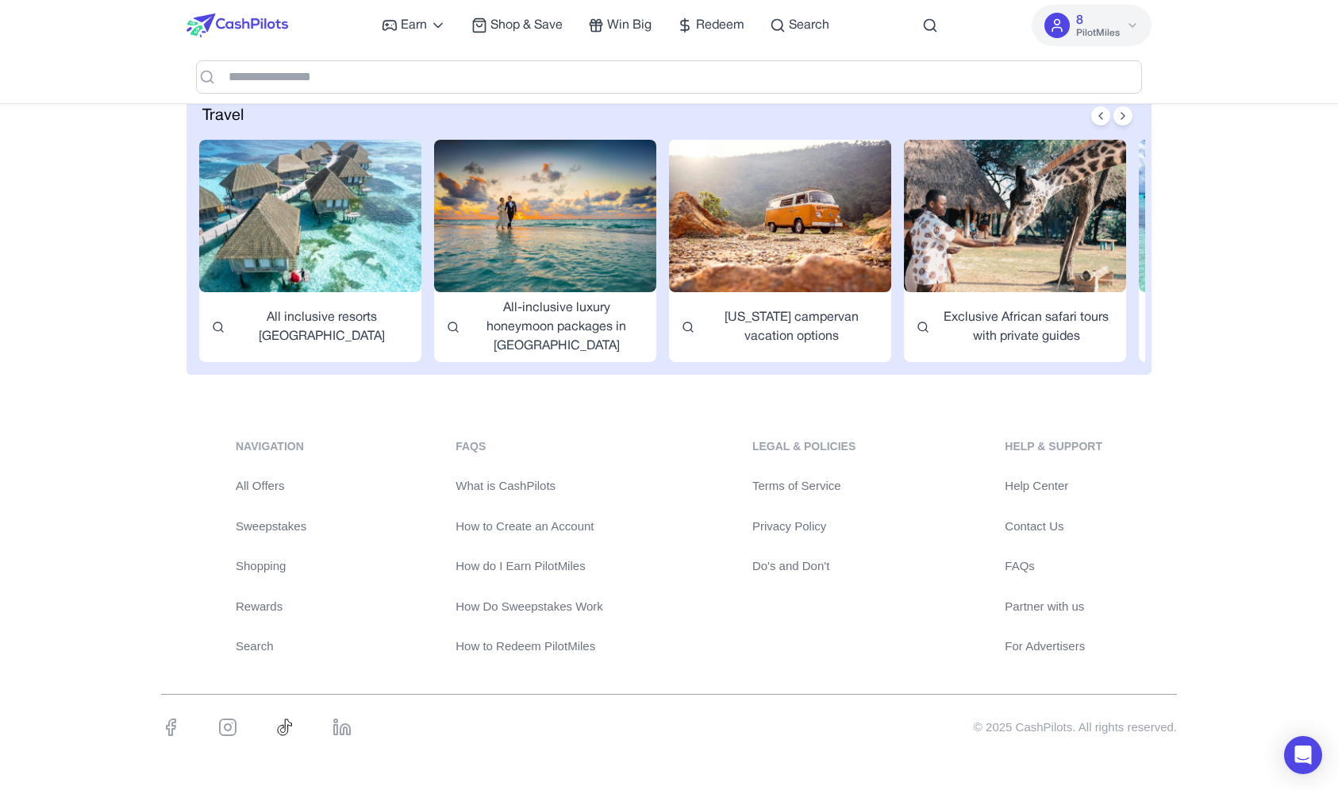
scroll to position [2323, 0]
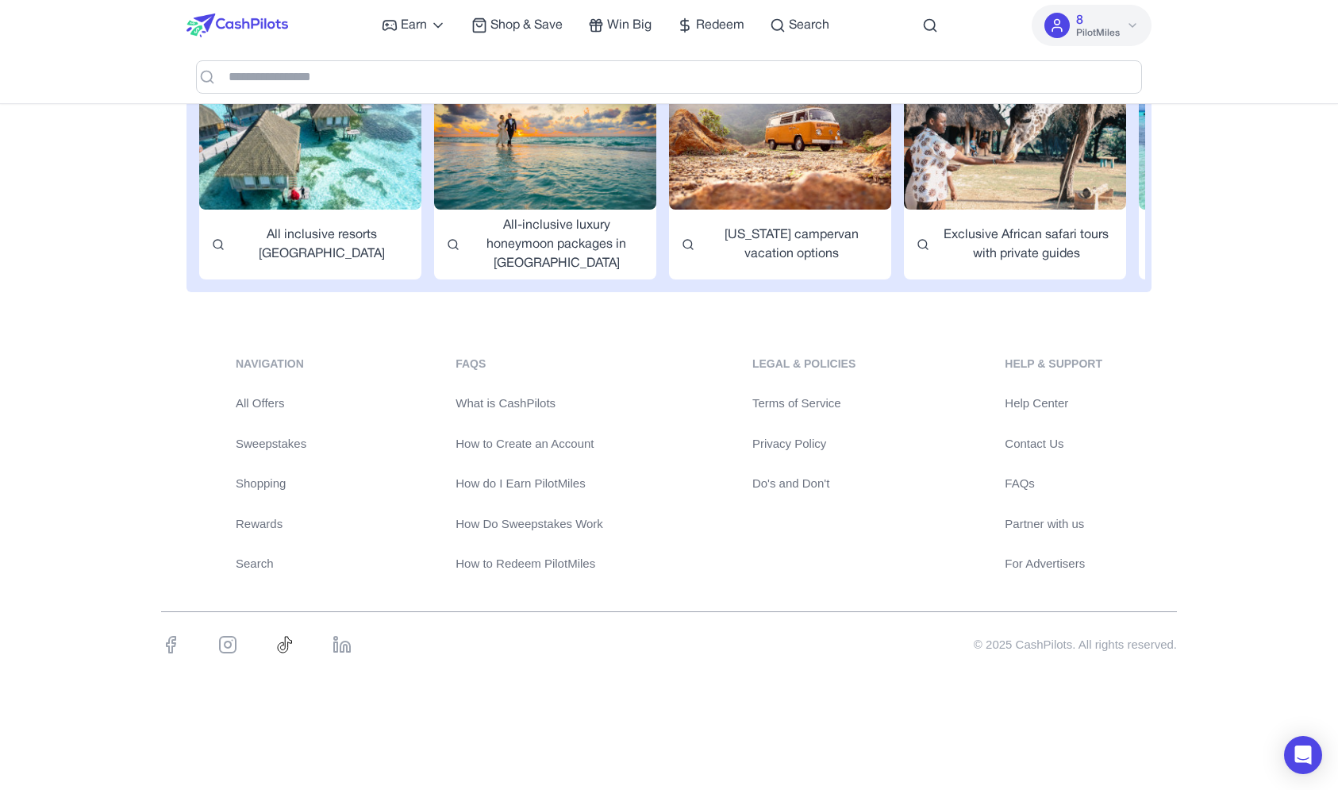
click at [0, 0] on link "Do's and Don't" at bounding box center [0, 0] width 0 height 0
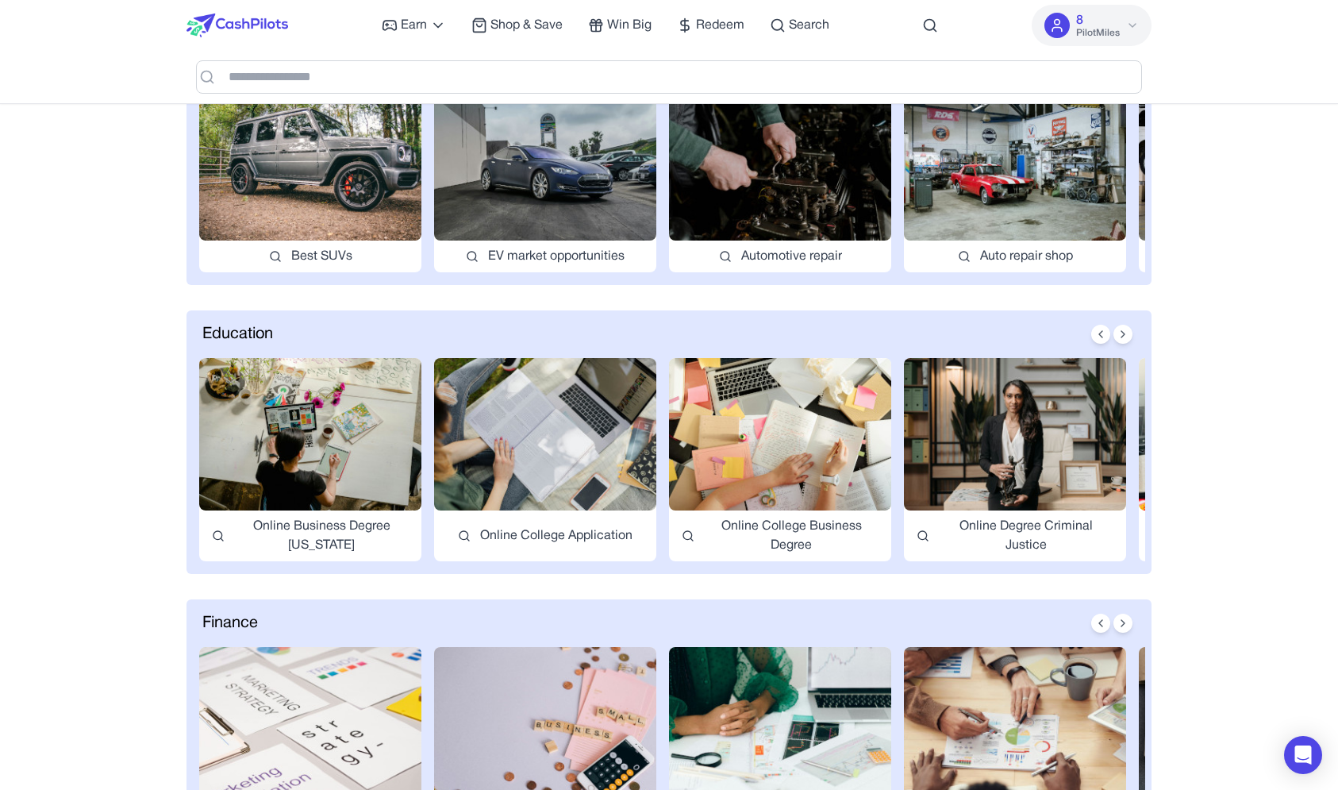
scroll to position [225, 0]
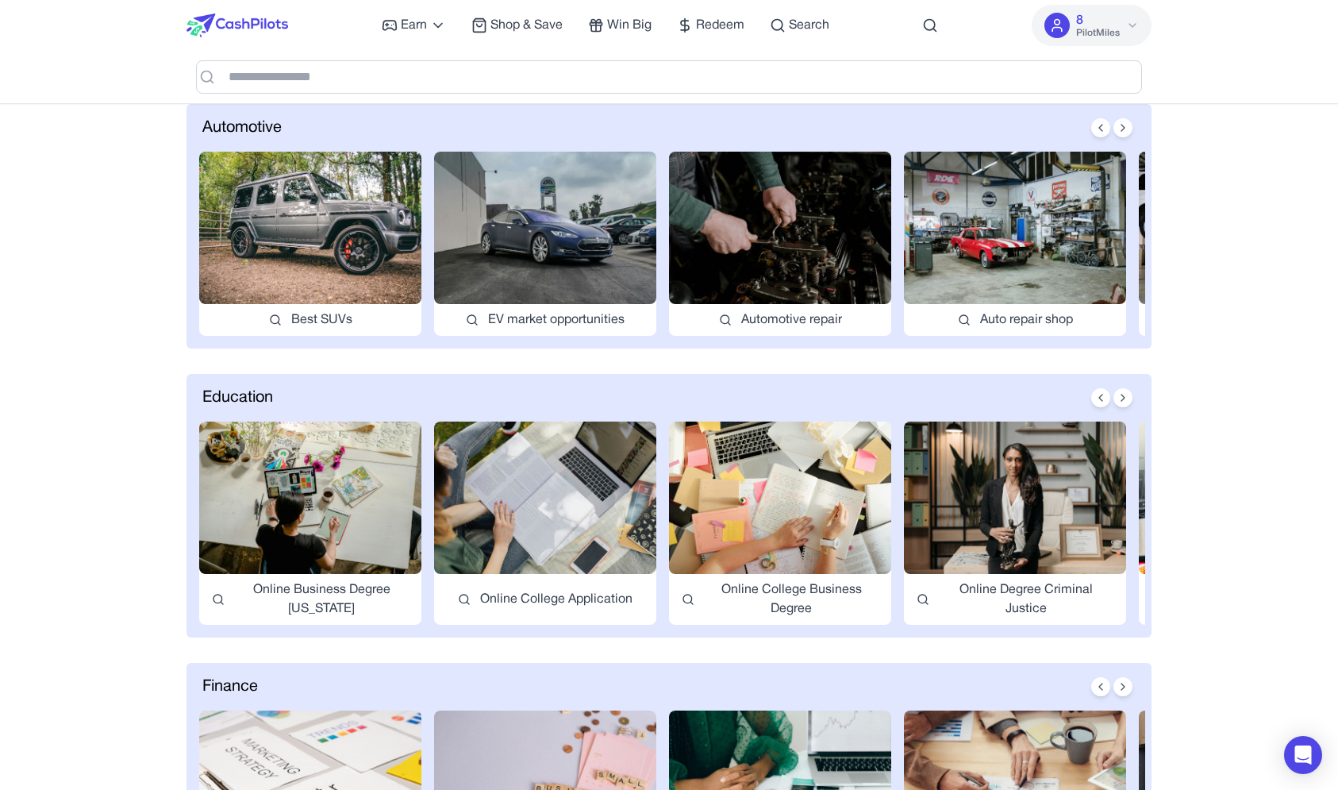
click at [1073, 21] on button "8 PilotMiles" at bounding box center [1092, 25] width 120 height 41
click at [217, 37] on img at bounding box center [238, 25] width 102 height 24
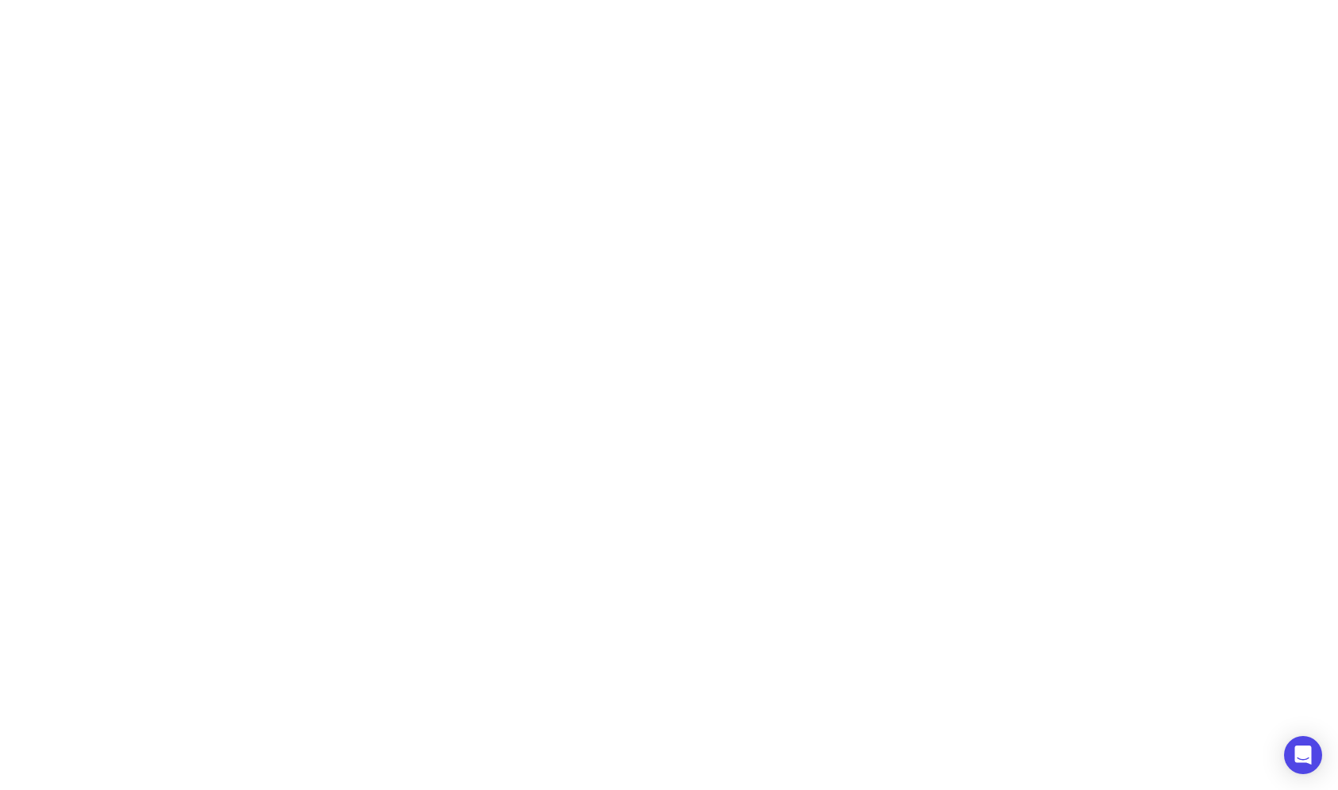
click at [228, 28] on body "Earn Play Games Enjoy fun games and earn Try New App Test new app for rewards T…" at bounding box center [669, 39] width 1338 height 79
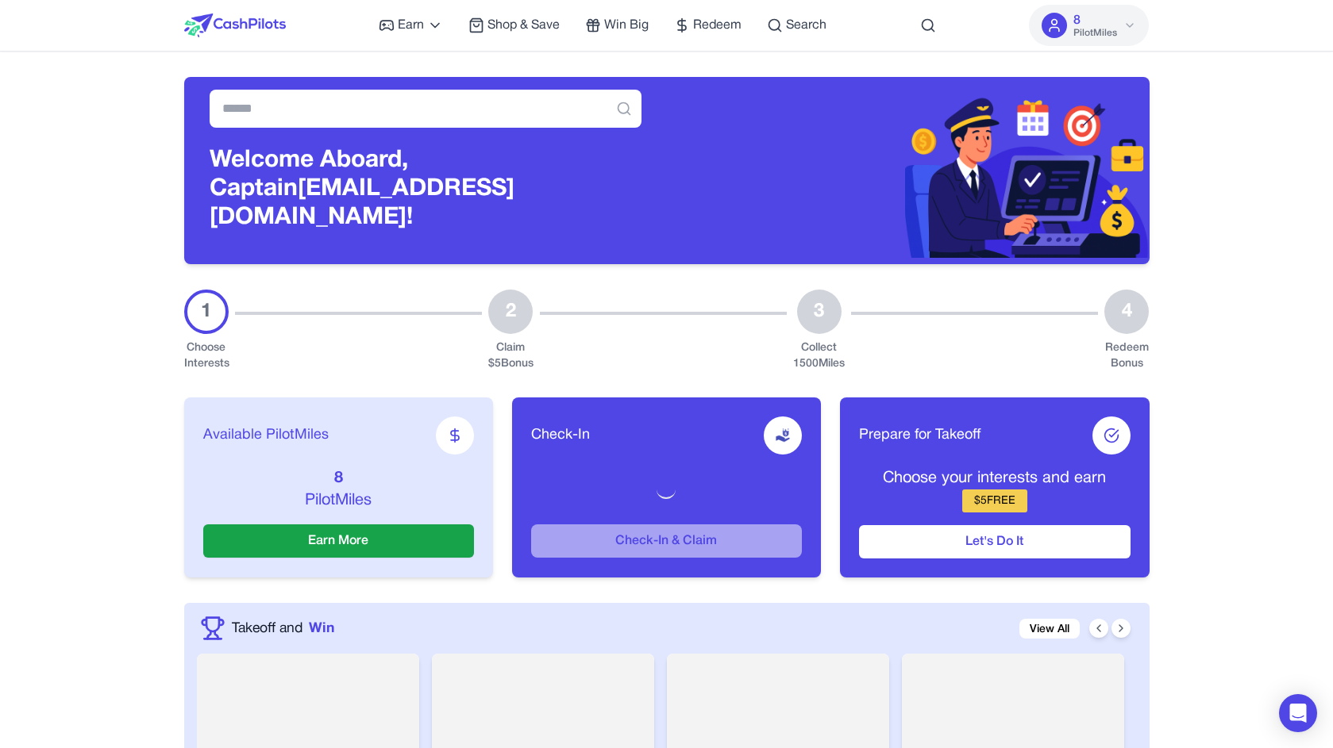
click at [711, 144] on img at bounding box center [908, 170] width 483 height 175
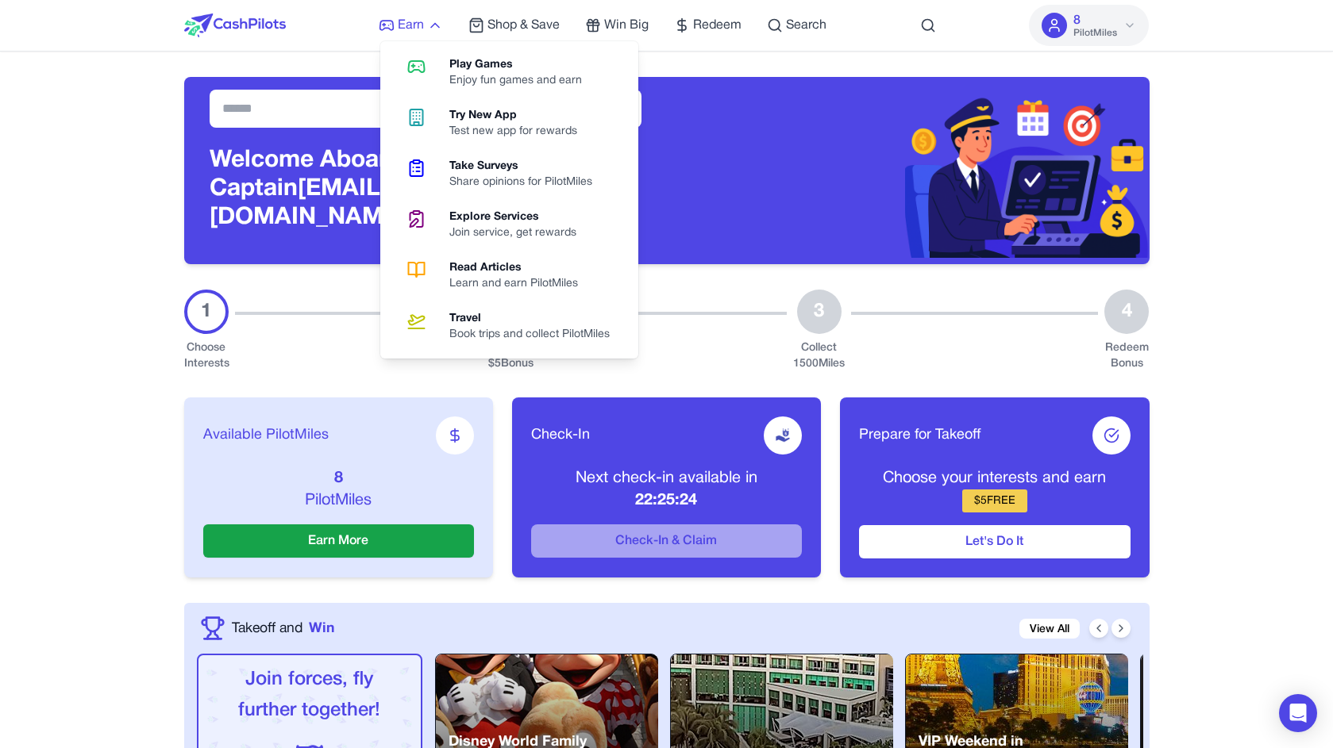
click at [422, 27] on span "Earn" at bounding box center [411, 25] width 26 height 19
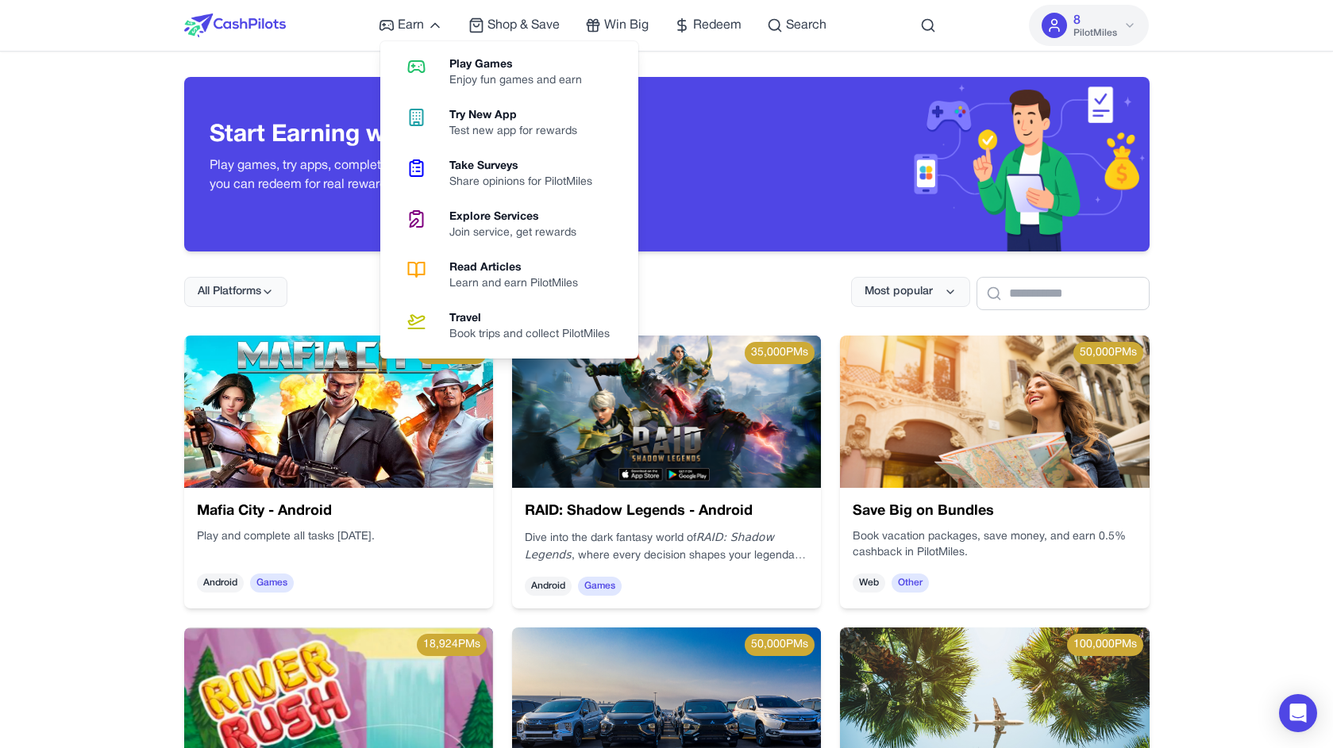
click at [355, 64] on div "Start Earning with Every Action Play games, try apps, complete surveys and more…" at bounding box center [666, 152] width 965 height 200
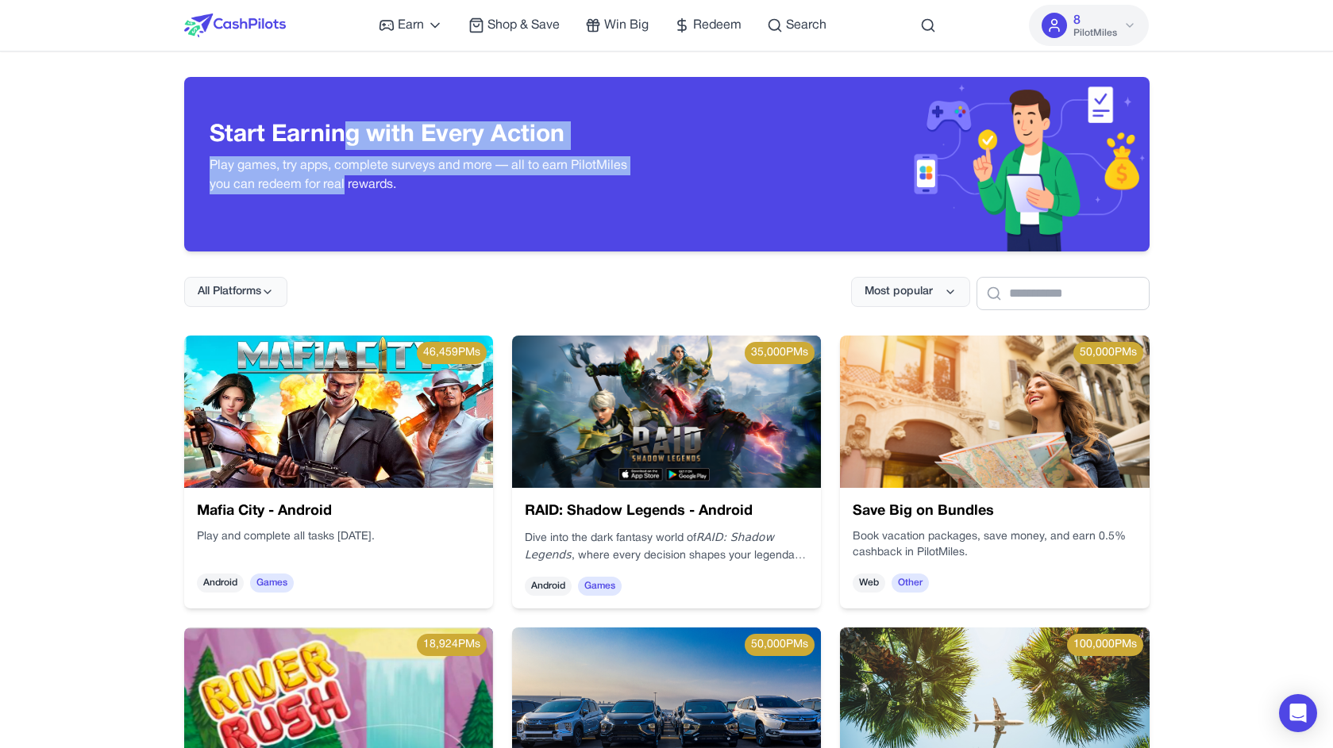
drag, startPoint x: 340, startPoint y: 153, endPoint x: 344, endPoint y: 185, distance: 32.0
click at [344, 185] on div "Start Earning with Every Action Play games, try apps, complete surveys and more…" at bounding box center [426, 164] width 432 height 86
click at [344, 185] on p "Play games, try apps, complete surveys and more — all to earn PilotMiles you ca…" at bounding box center [426, 175] width 432 height 38
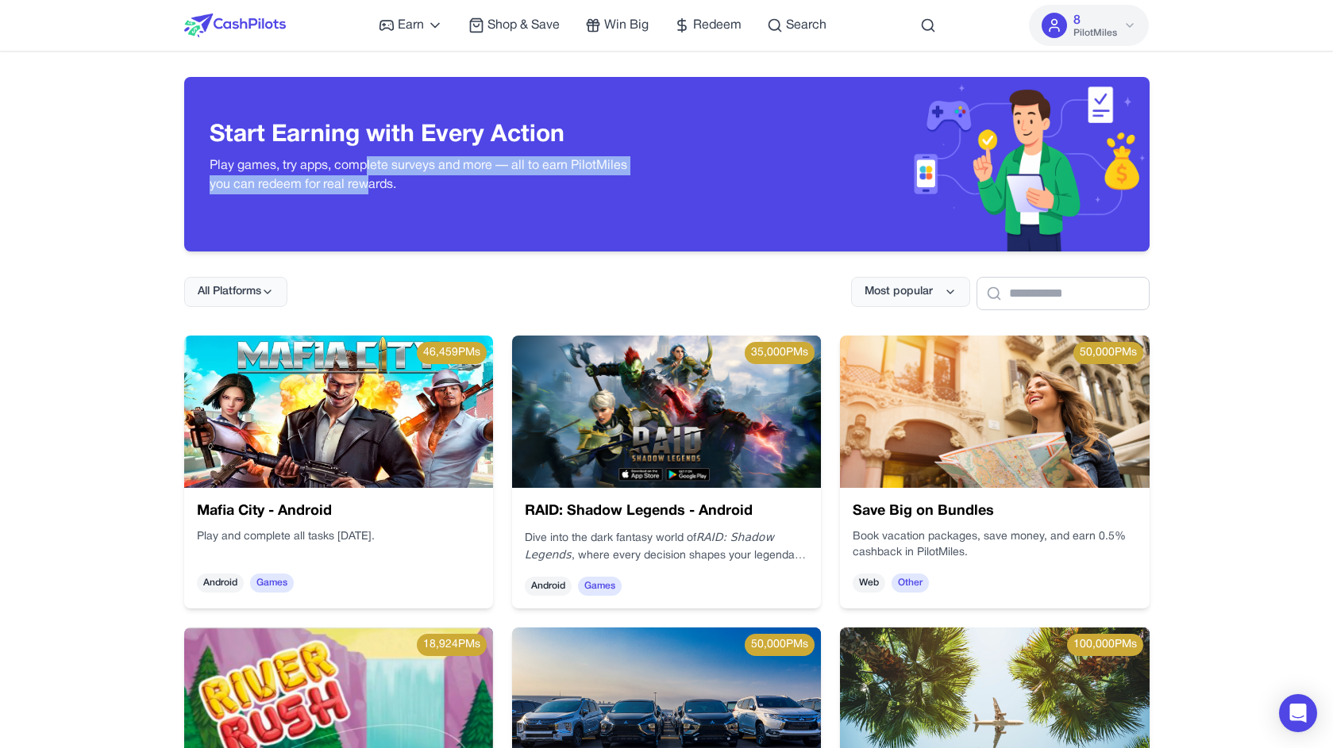
drag, startPoint x: 365, startPoint y: 179, endPoint x: 365, endPoint y: 168, distance: 10.3
click at [365, 168] on p "Play games, try apps, complete surveys and more — all to earn PilotMiles you ca…" at bounding box center [426, 175] width 432 height 38
drag, startPoint x: 365, startPoint y: 166, endPoint x: 366, endPoint y: 187, distance: 21.4
click at [365, 187] on p "Play games, try apps, complete surveys and more — all to earn PilotMiles you ca…" at bounding box center [426, 175] width 432 height 38
click at [406, 189] on p "Play games, try apps, complete surveys and more — all to earn PilotMiles you ca…" at bounding box center [426, 175] width 432 height 38
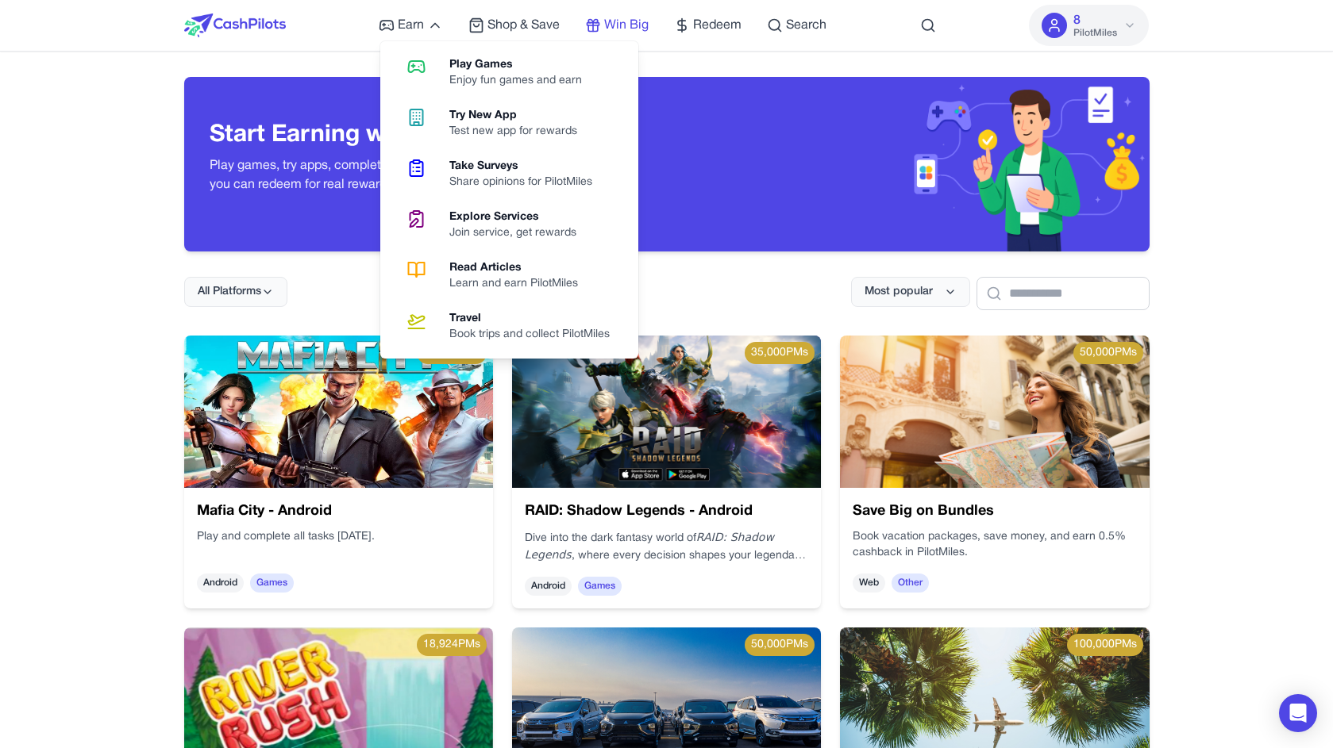
click at [648, 26] on span "Win Big" at bounding box center [626, 25] width 44 height 19
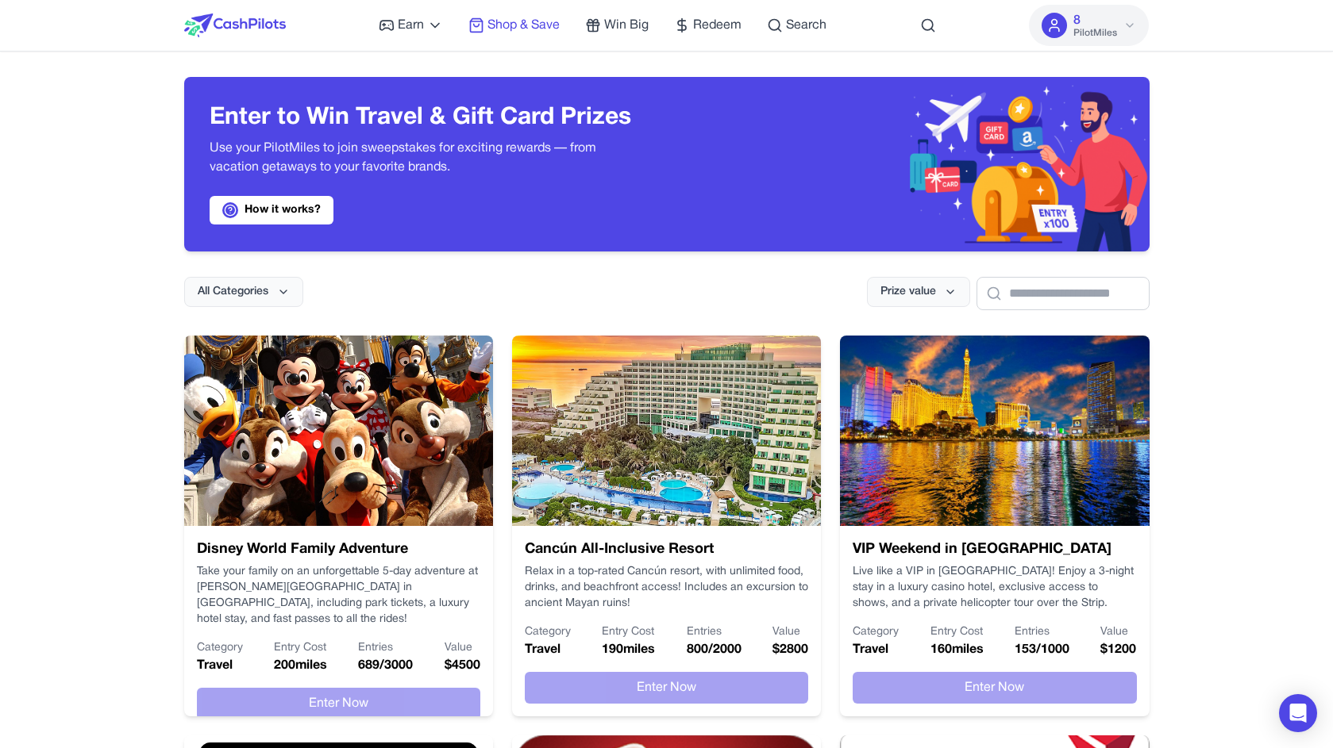
click at [501, 19] on span "Shop & Save" at bounding box center [523, 25] width 72 height 19
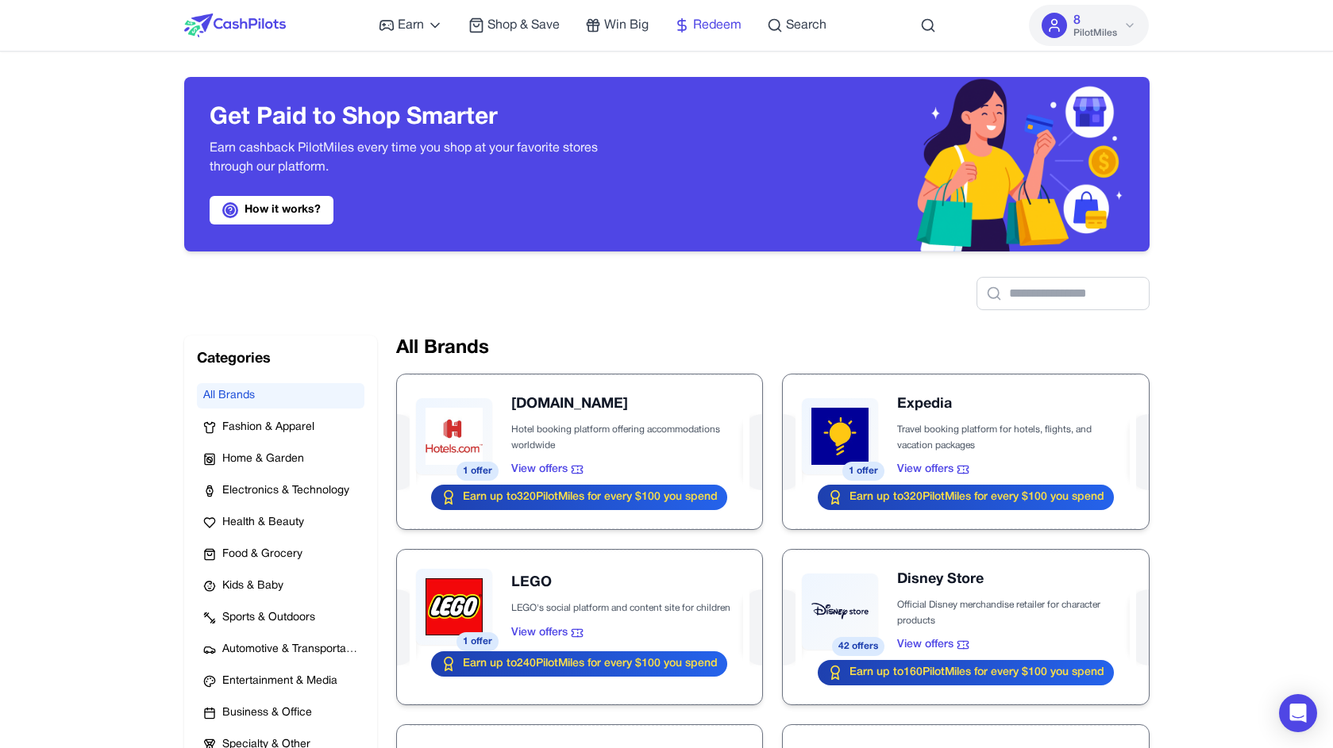
click at [736, 24] on span "Redeem" at bounding box center [717, 25] width 48 height 19
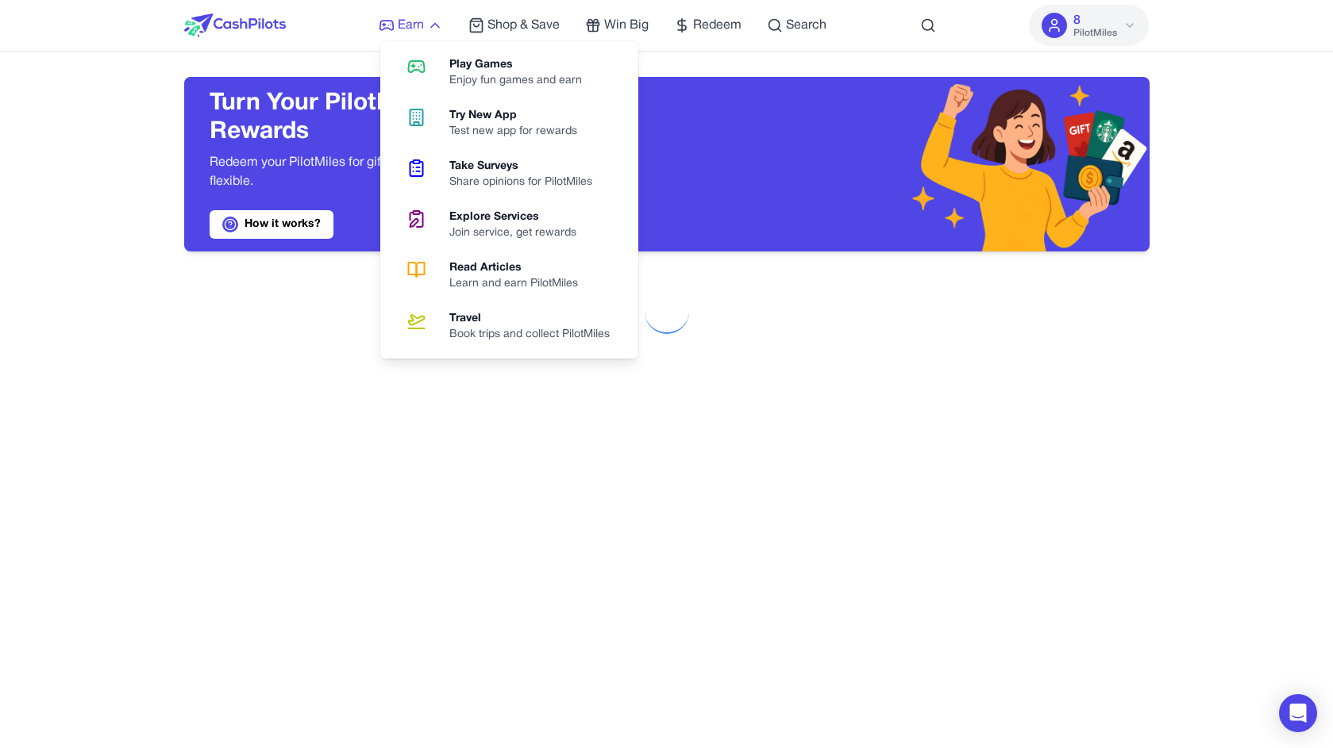
click at [396, 25] on link "Earn" at bounding box center [411, 25] width 64 height 19
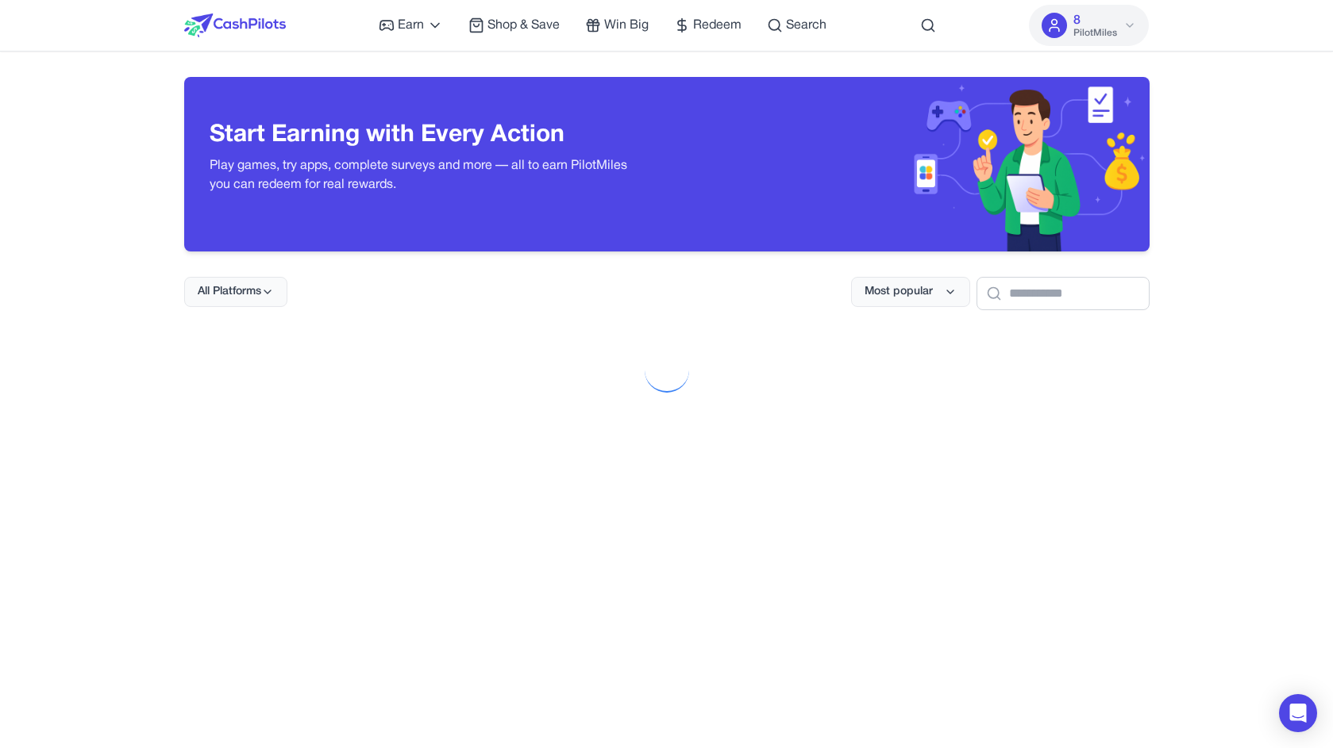
click at [1095, 130] on img at bounding box center [908, 164] width 483 height 175
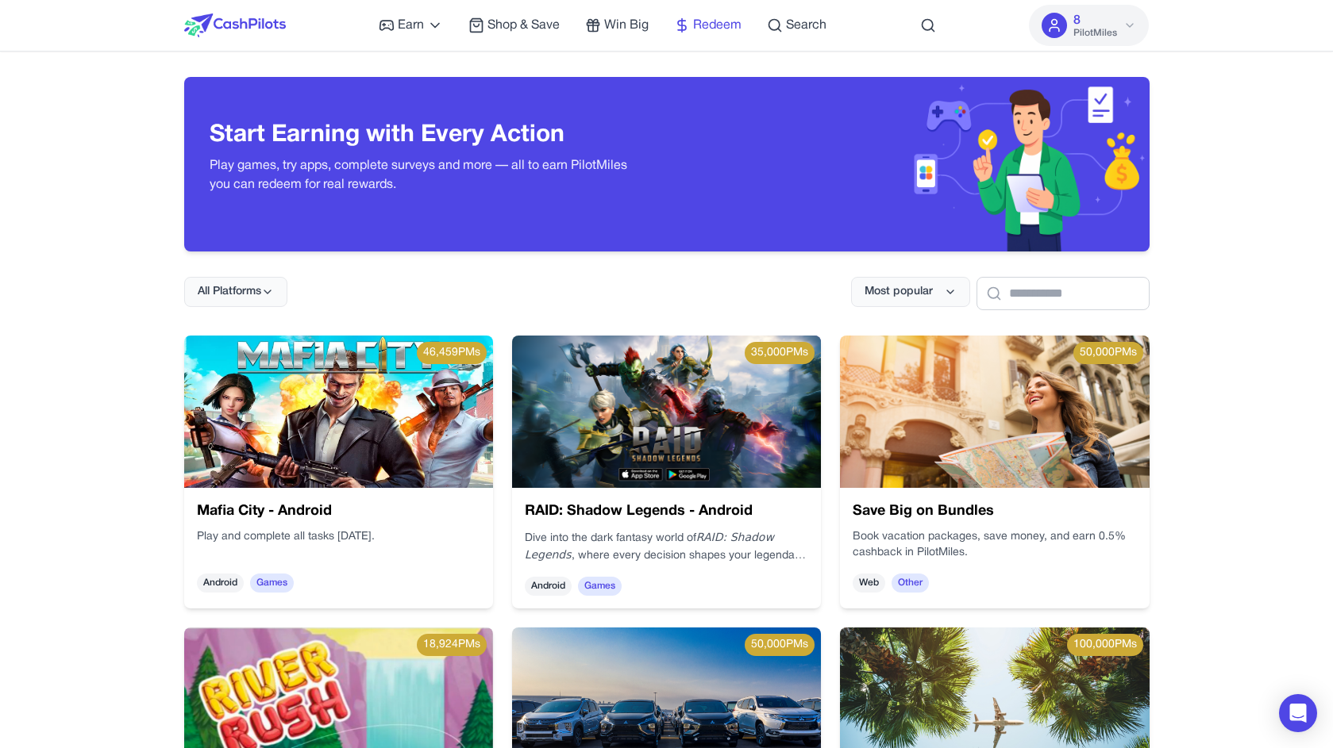
click at [711, 23] on span "Redeem" at bounding box center [717, 25] width 48 height 19
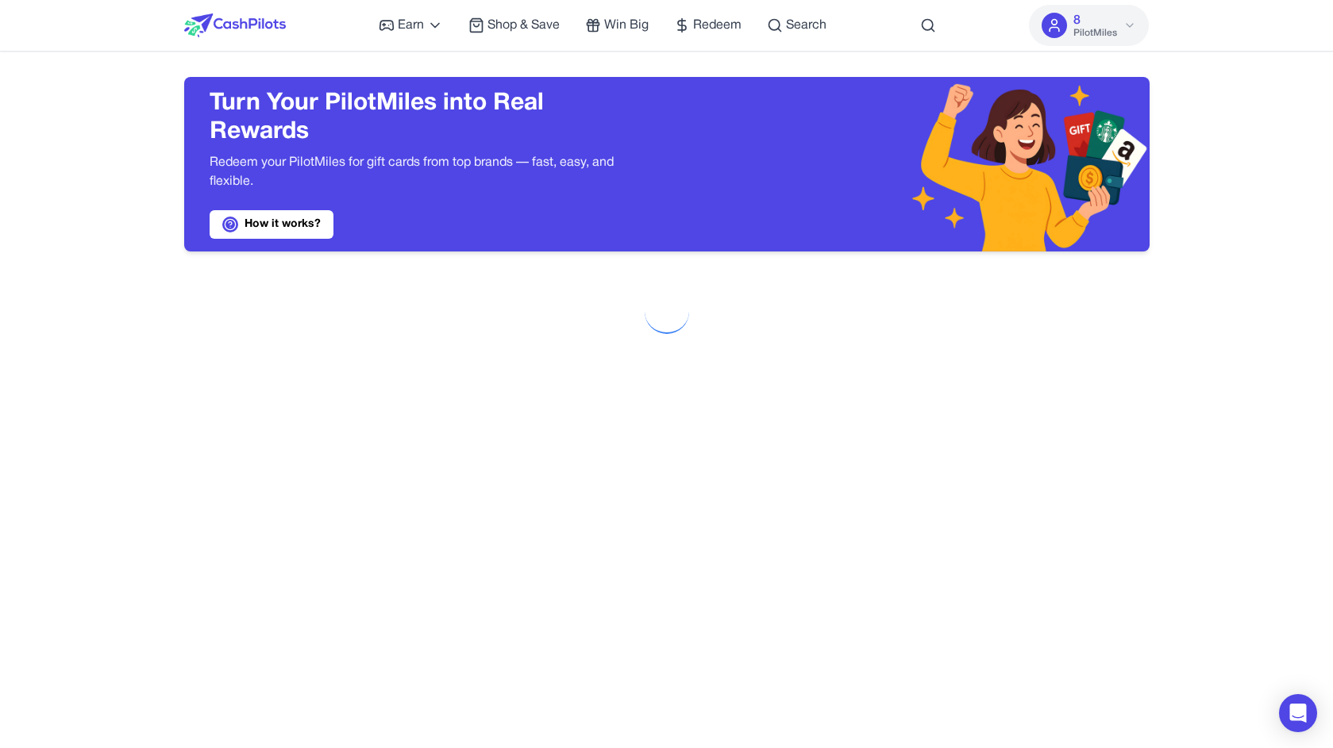
click at [1116, 28] on span "PilotMiles" at bounding box center [1095, 33] width 44 height 13
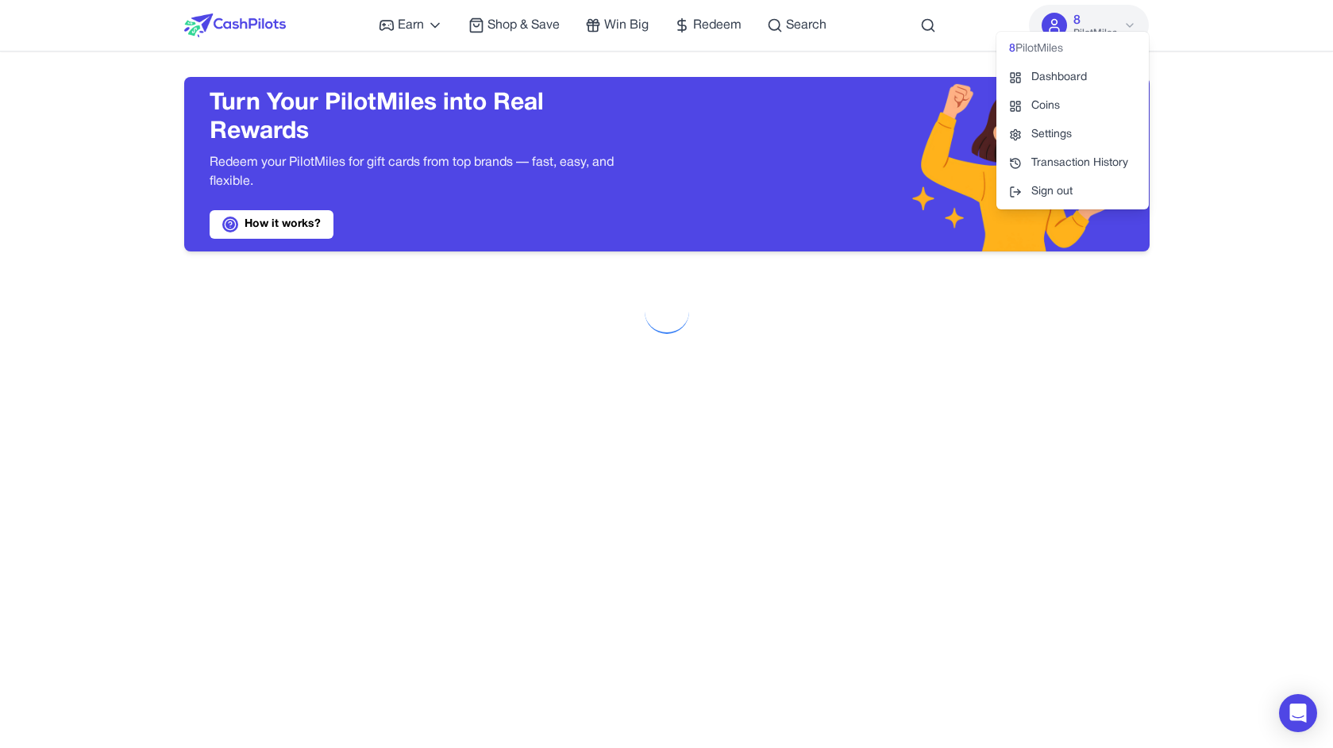
click at [851, 110] on img at bounding box center [908, 164] width 483 height 175
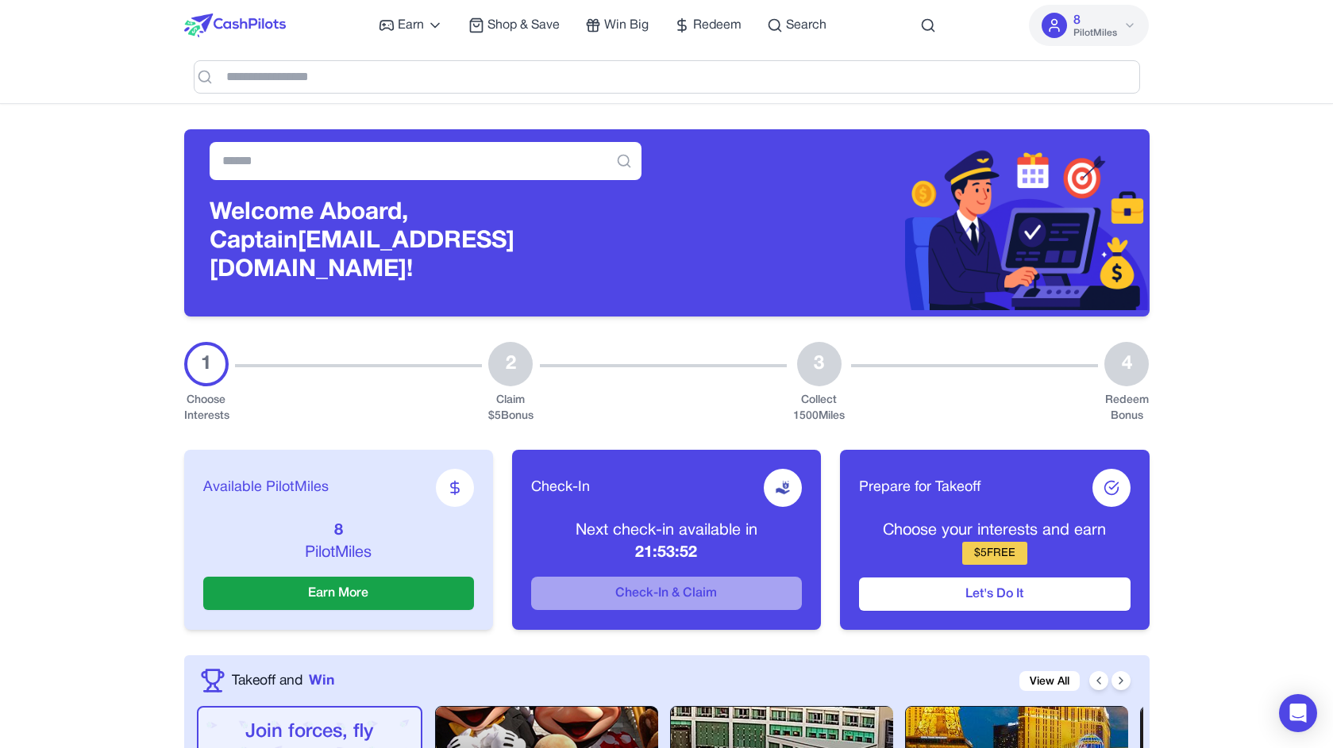
click at [1159, 31] on div "Earn Play Games Enjoy fun games and earn Try New App Test new app for rewards T…" at bounding box center [667, 51] width 1016 height 103
click at [1140, 30] on button "8 PilotMiles" at bounding box center [1089, 25] width 120 height 41
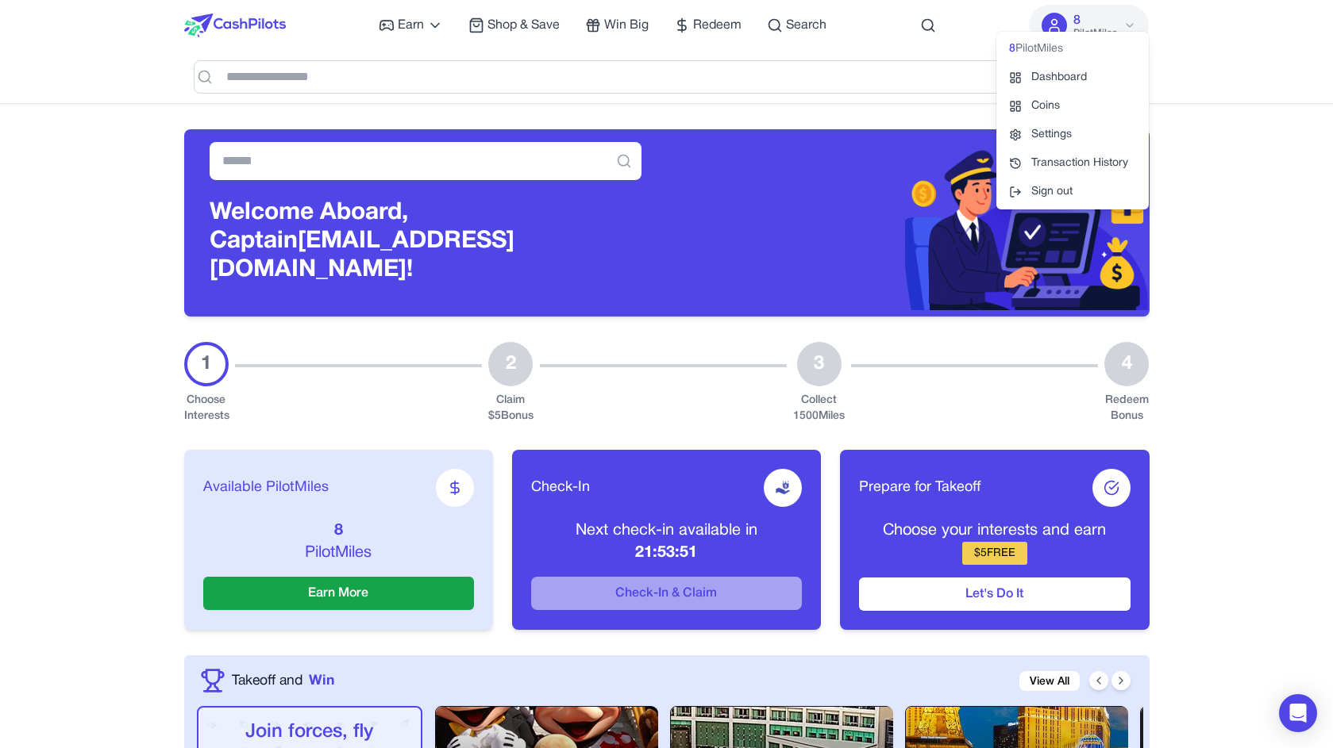
click at [1145, 26] on button "8 PilotMiles" at bounding box center [1089, 25] width 120 height 41
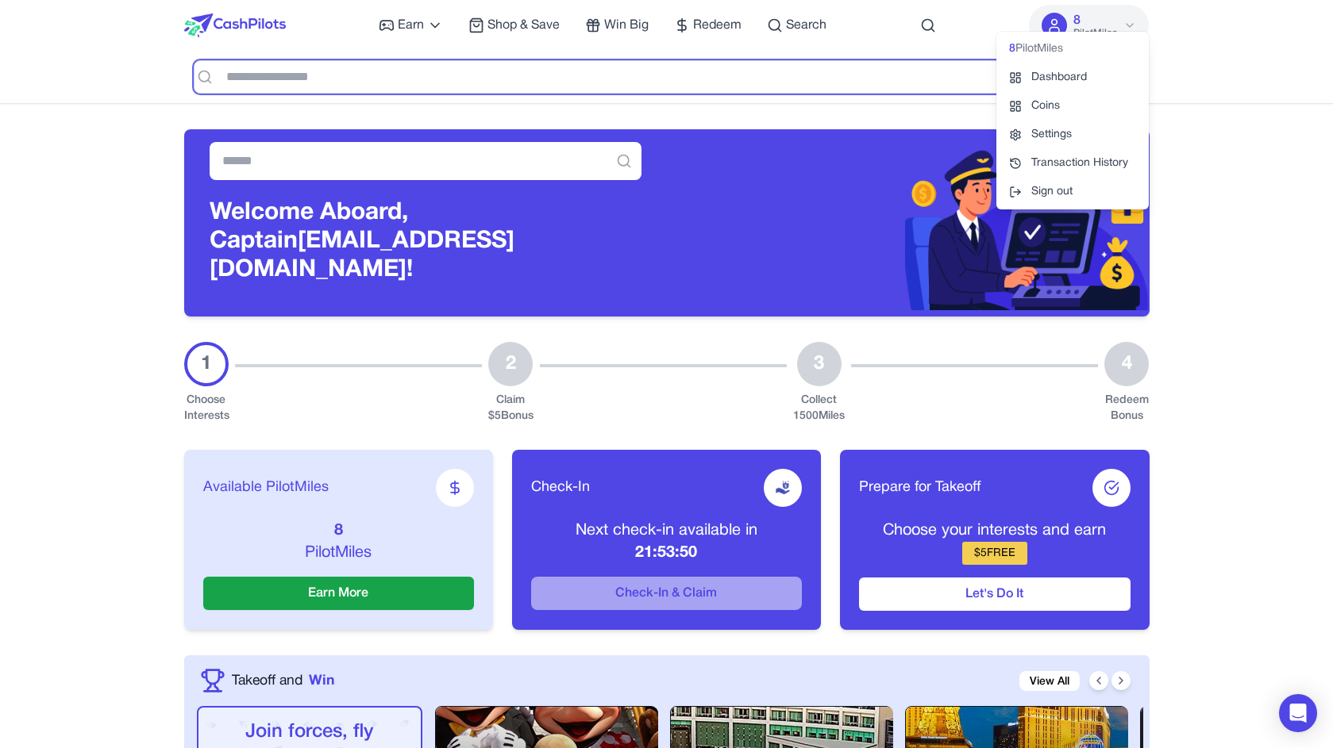
click at [647, 63] on input "text" at bounding box center [667, 76] width 946 height 33
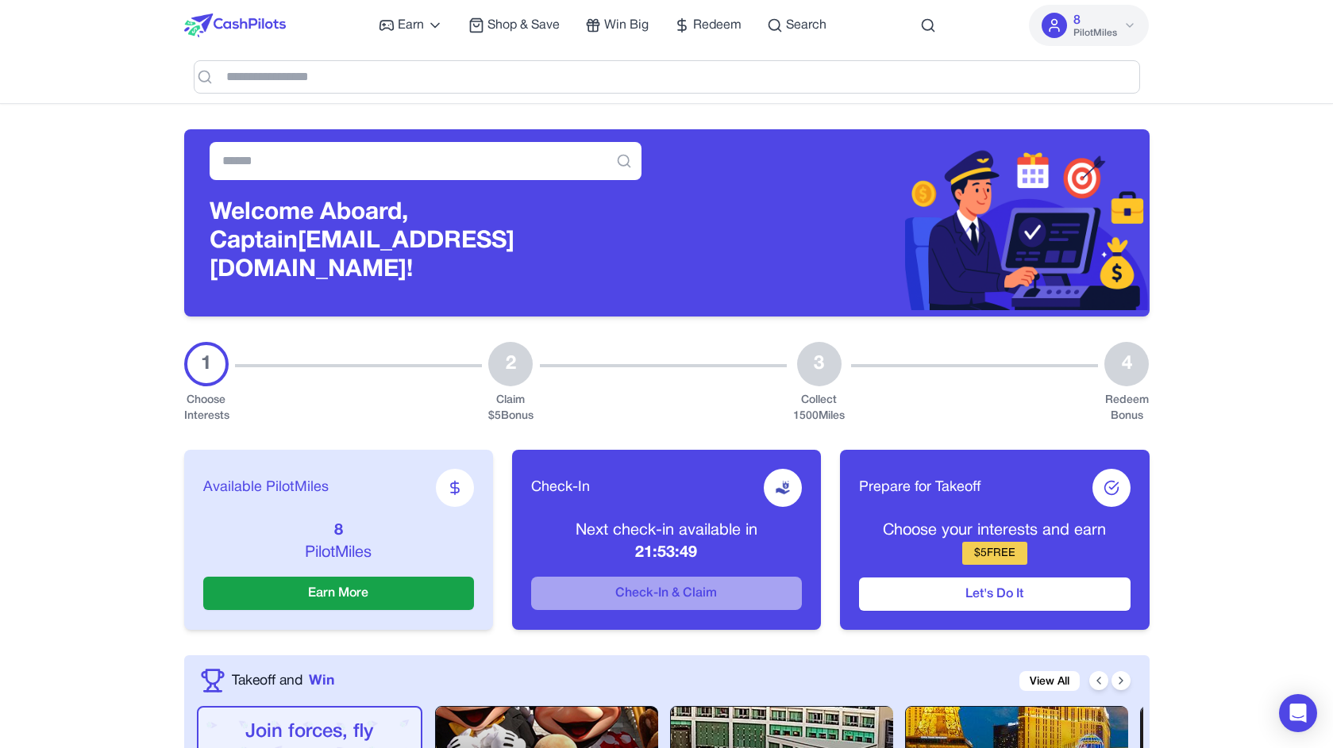
click at [679, 48] on div "Earn Play Games Enjoy fun games and earn Try New App Test new app for rewards T…" at bounding box center [603, 25] width 448 height 51
drag, startPoint x: 435, startPoint y: 229, endPoint x: 431, endPoint y: 253, distance: 24.9
click at [431, 253] on h3 "Welcome Aboard, Captain [PERSON_NAME][EMAIL_ADDRESS][DOMAIN_NAME]!" at bounding box center [426, 242] width 432 height 86
drag, startPoint x: 463, startPoint y: 254, endPoint x: 460, endPoint y: 227, distance: 27.1
click at [460, 227] on h3 "Welcome Aboard, Captain [PERSON_NAME][EMAIL_ADDRESS][DOMAIN_NAME]!" at bounding box center [426, 242] width 432 height 86
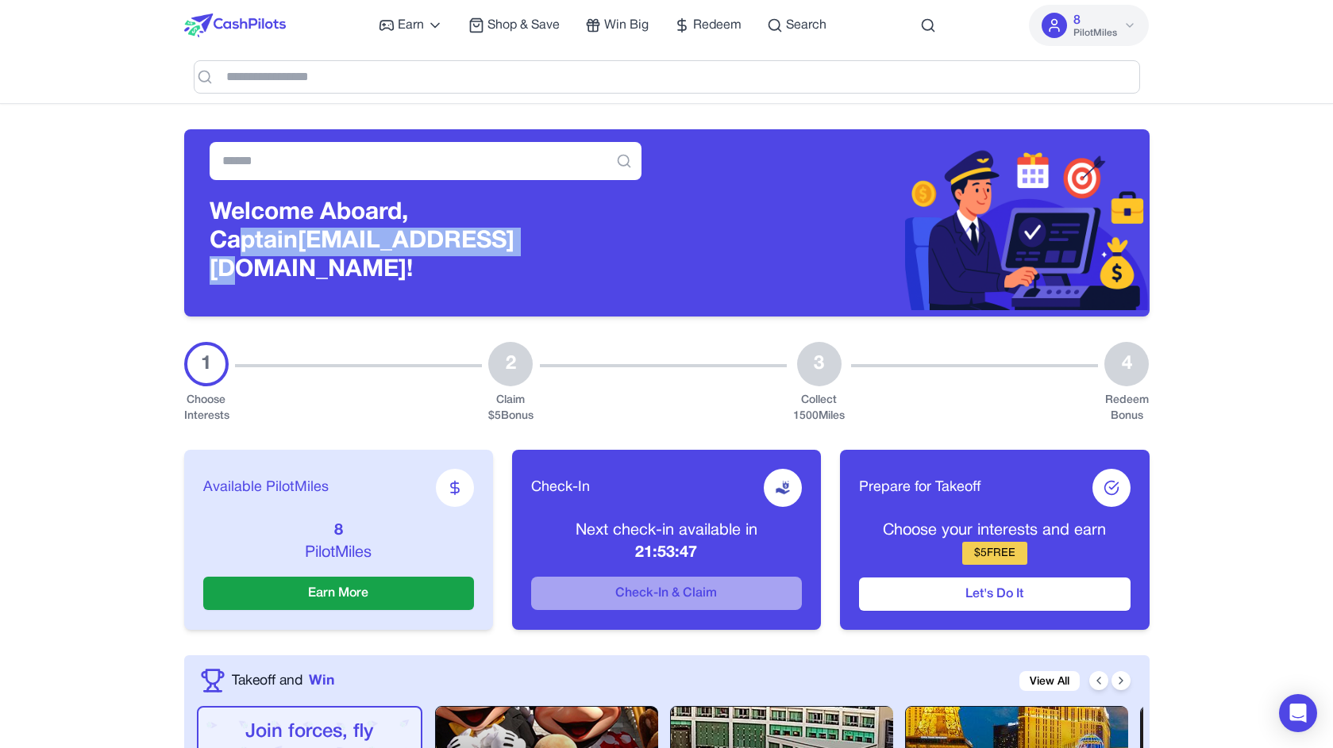
click at [441, 242] on h3 "Welcome Aboard, Captain [PERSON_NAME][EMAIL_ADDRESS][DOMAIN_NAME]!" at bounding box center [426, 242] width 432 height 86
drag, startPoint x: 362, startPoint y: 224, endPoint x: 365, endPoint y: 244, distance: 20.9
click at [365, 244] on h3 "Welcome Aboard, Captain [PERSON_NAME][EMAIL_ADDRESS][DOMAIN_NAME]!" at bounding box center [426, 242] width 432 height 86
click at [554, 248] on h3 "Welcome Aboard, Captain [PERSON_NAME][EMAIL_ADDRESS][DOMAIN_NAME]!" at bounding box center [426, 242] width 432 height 86
click at [1087, 9] on button "8 PilotMiles" at bounding box center [1089, 25] width 120 height 41
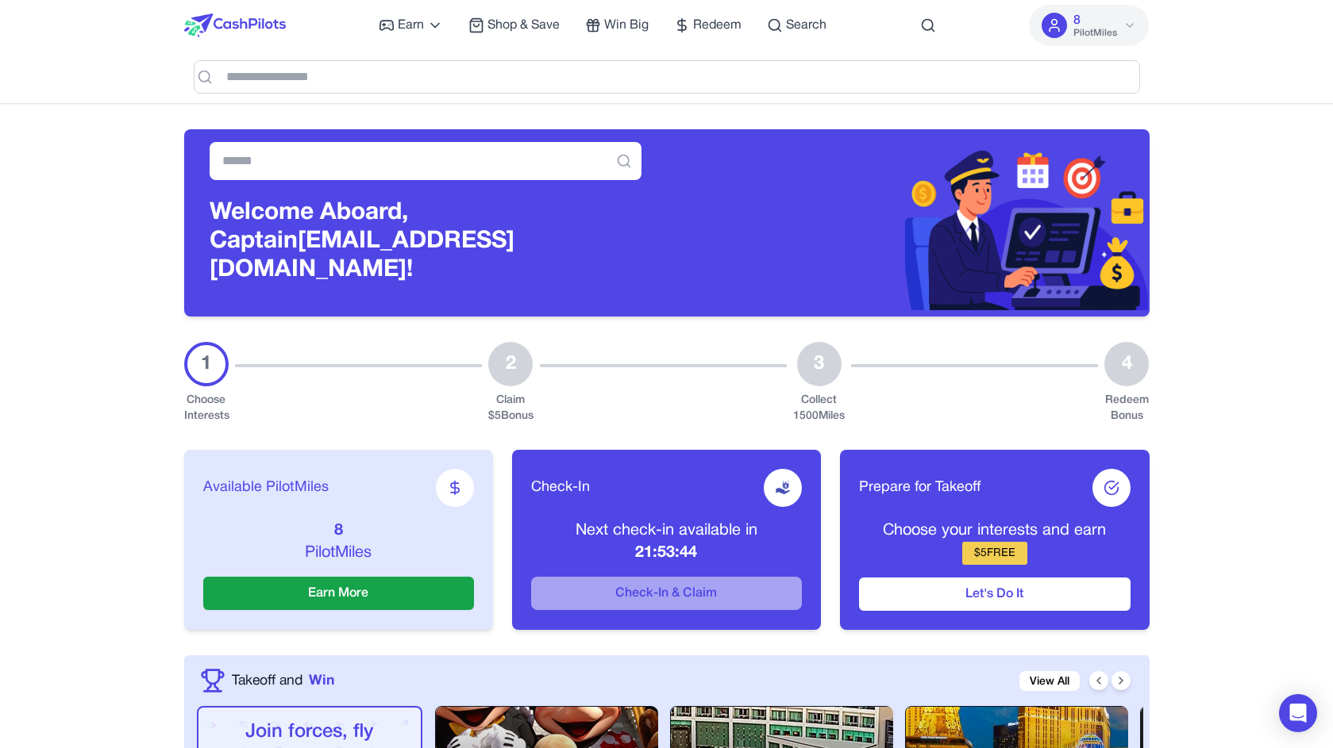
click at [1087, 9] on button "8 PilotMiles" at bounding box center [1089, 25] width 120 height 41
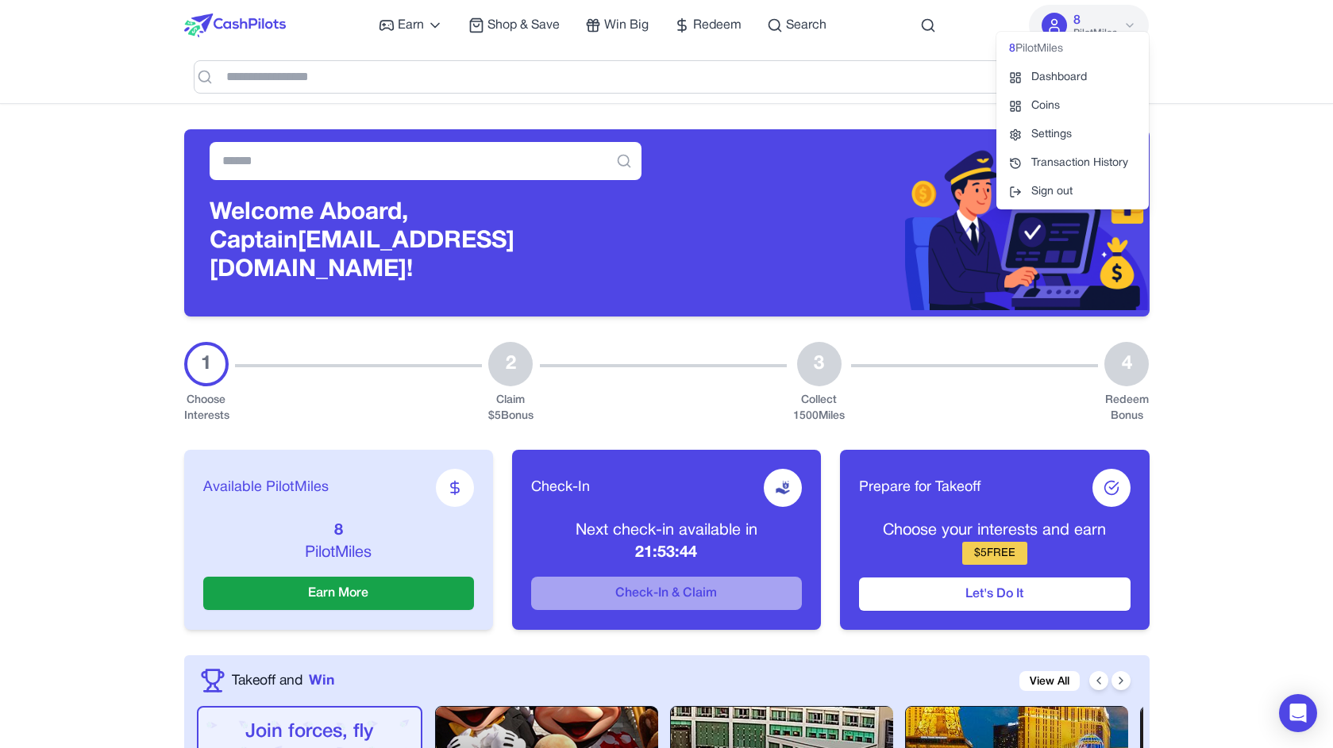
click at [123, 73] on nav "Earn Play Games Enjoy fun games and earn Try New App Test new app for rewards T…" at bounding box center [666, 52] width 1333 height 104
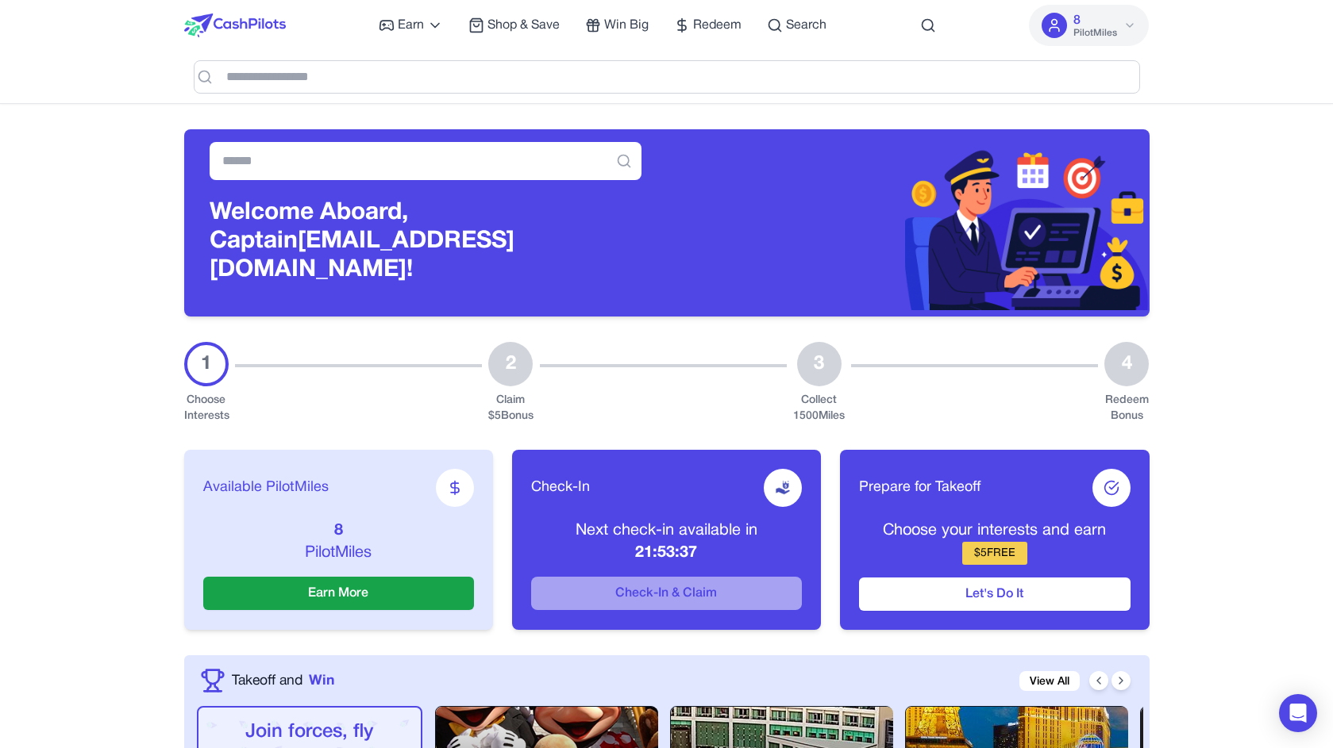
drag, startPoint x: 66, startPoint y: 317, endPoint x: 55, endPoint y: 320, distance: 11.6
click at [1137, 30] on button "8 PilotMiles" at bounding box center [1089, 25] width 120 height 41
